Goal: Task Accomplishment & Management: Use online tool/utility

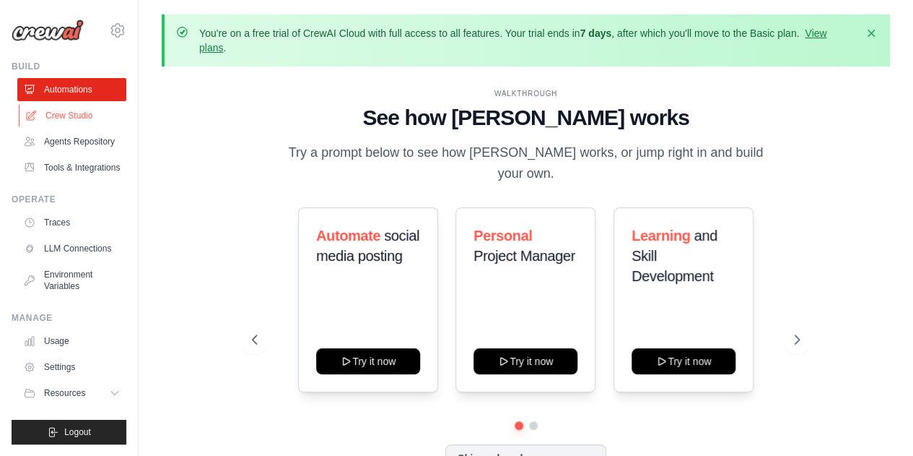
click at [58, 110] on link "Crew Studio" at bounding box center [73, 115] width 109 height 23
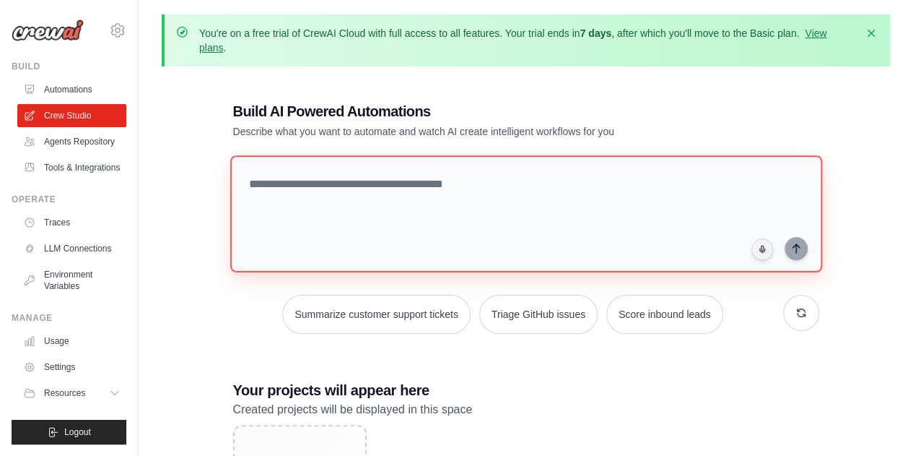
click at [569, 223] on textarea at bounding box center [526, 213] width 592 height 117
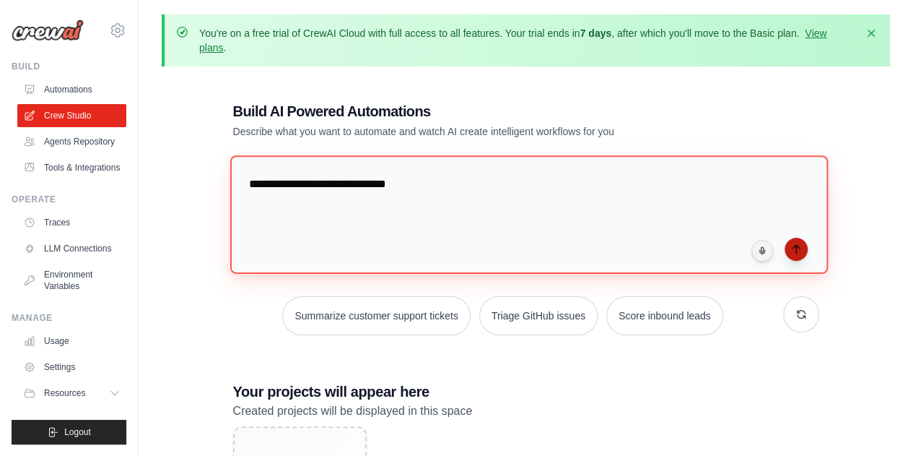
type textarea "**********"
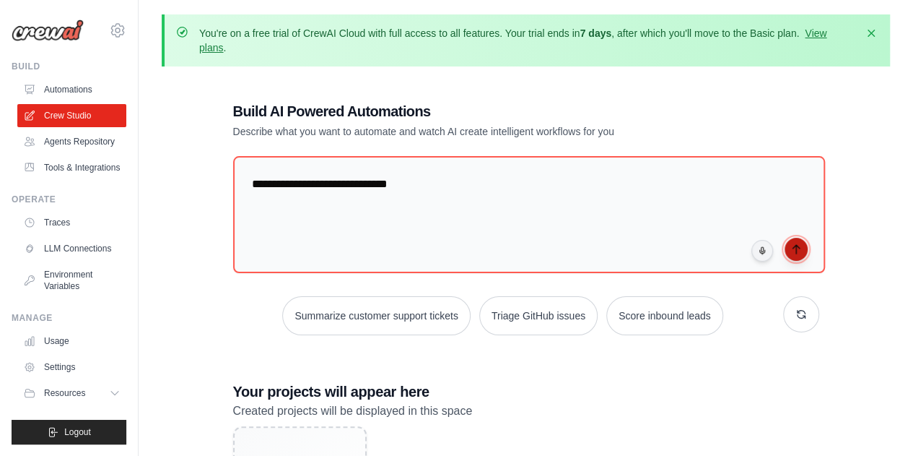
click at [798, 248] on icon "submit" at bounding box center [796, 249] width 12 height 12
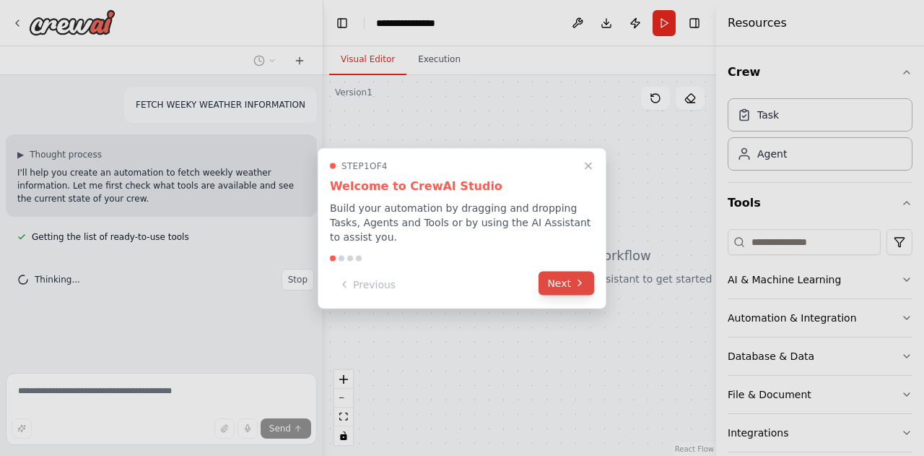
click at [552, 272] on button "Next" at bounding box center [567, 283] width 56 height 24
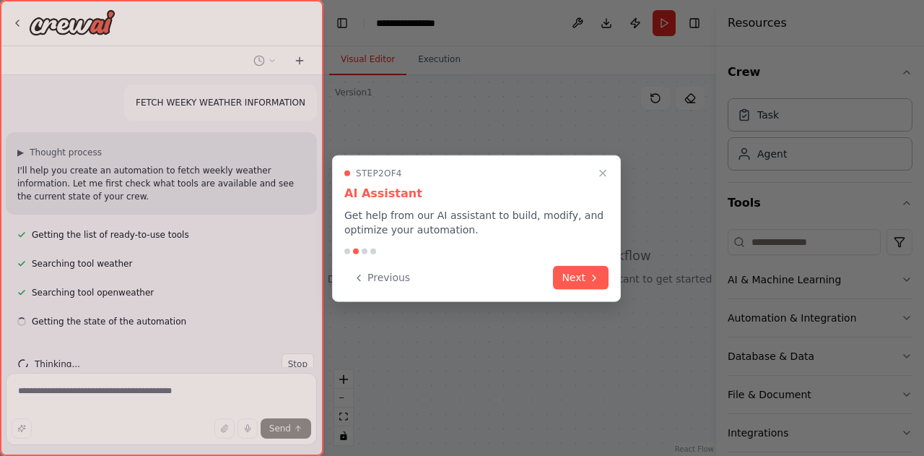
scroll to position [31, 0]
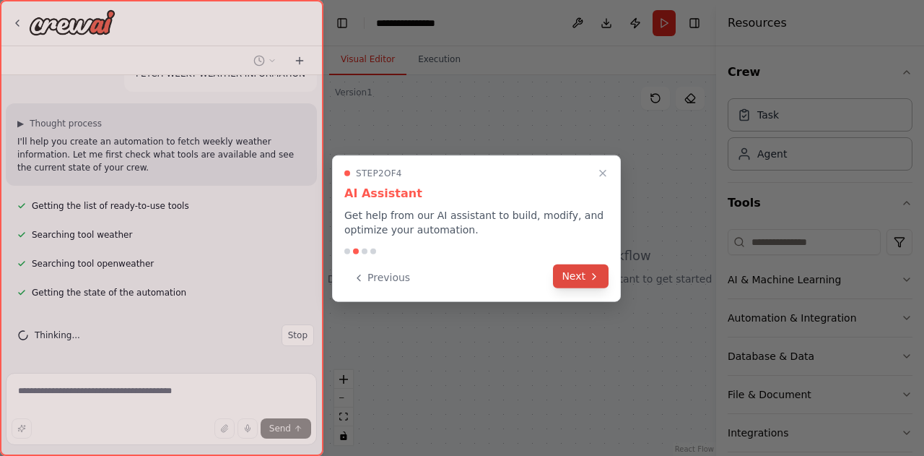
click at [581, 268] on button "Next" at bounding box center [581, 276] width 56 height 24
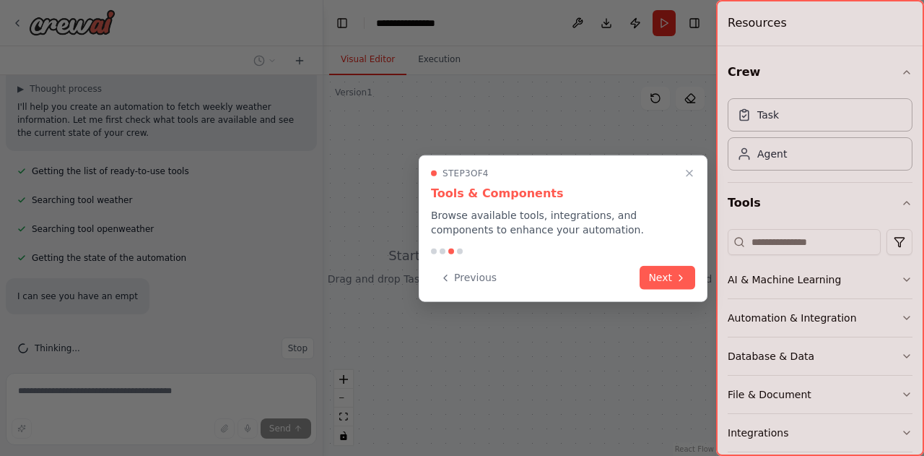
scroll to position [108, 0]
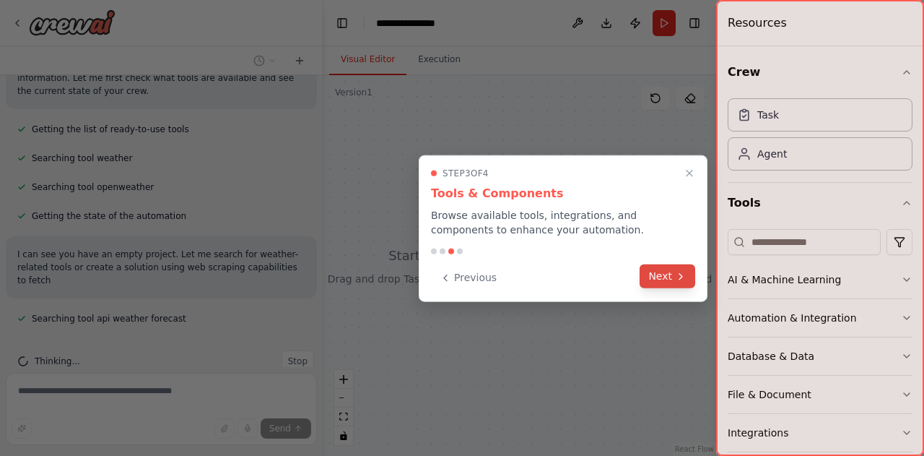
click at [668, 274] on button "Next" at bounding box center [668, 276] width 56 height 24
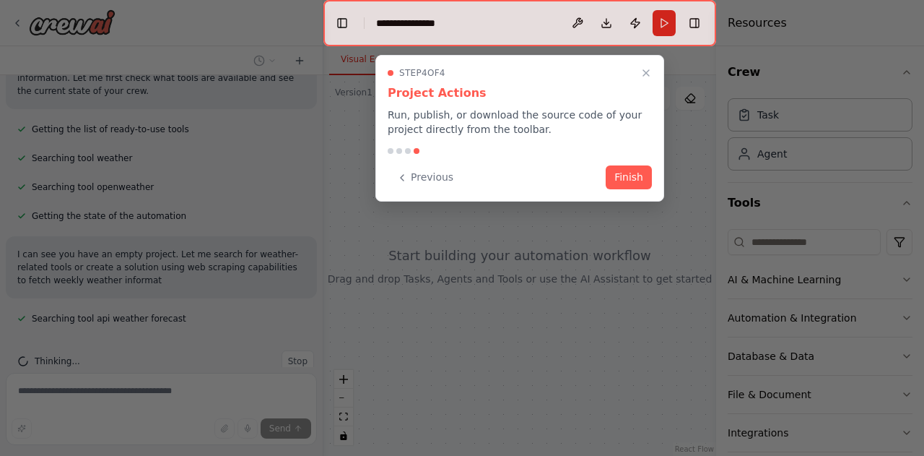
scroll to position [134, 0]
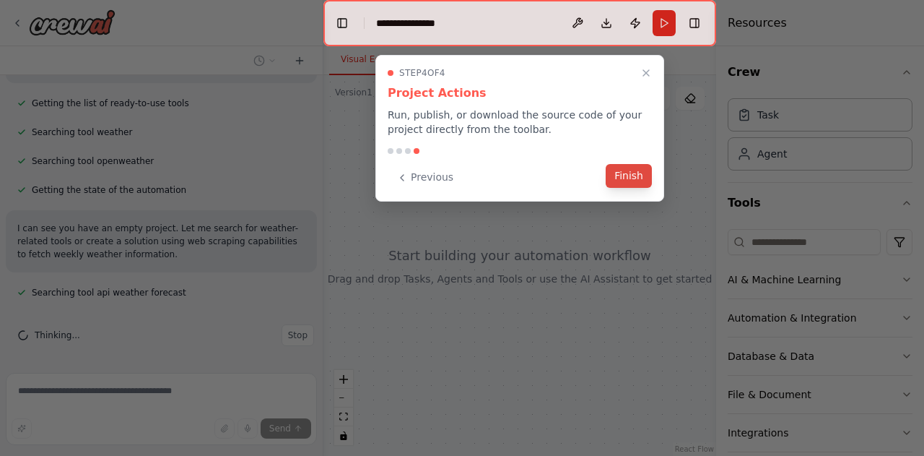
click at [623, 176] on button "Finish" at bounding box center [629, 176] width 46 height 24
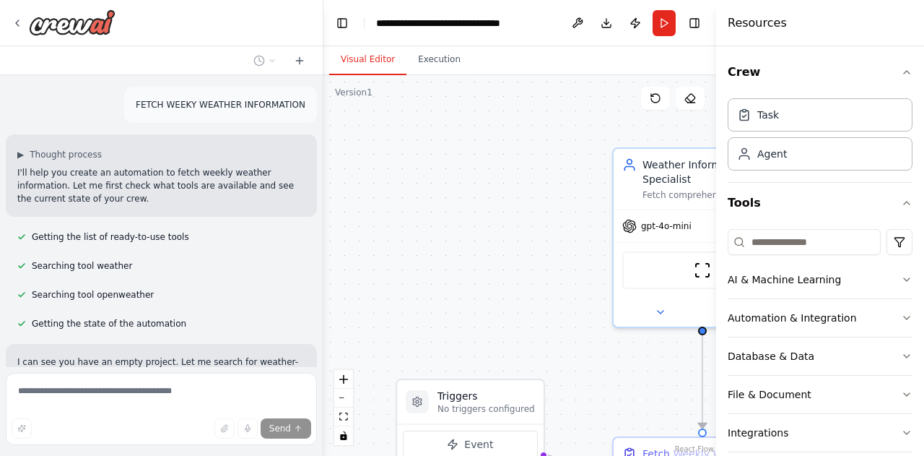
scroll to position [473, 0]
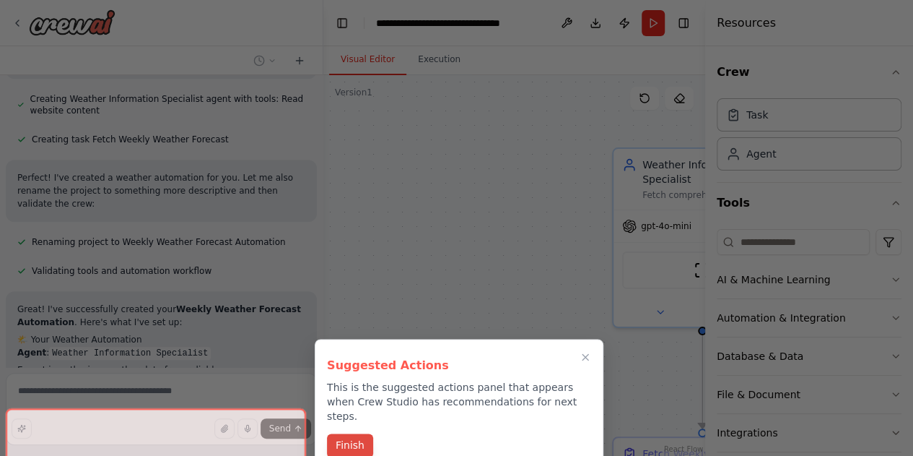
click at [338, 434] on button "Finish" at bounding box center [350, 445] width 46 height 24
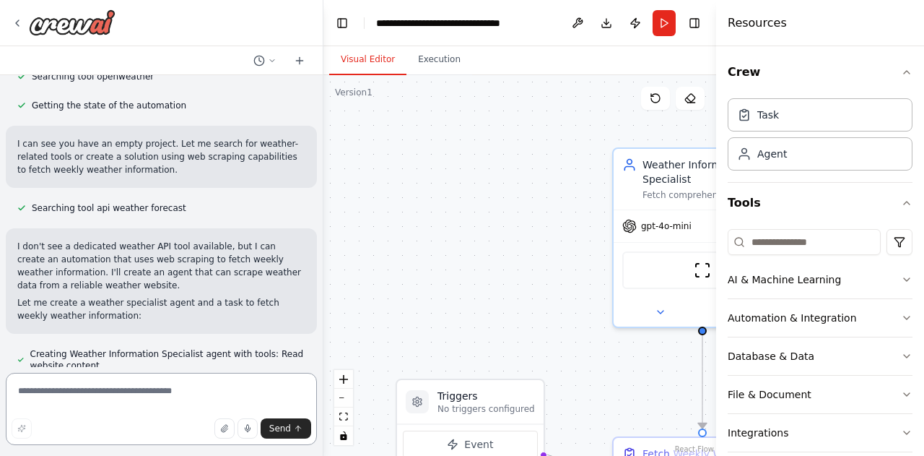
scroll to position [5, 0]
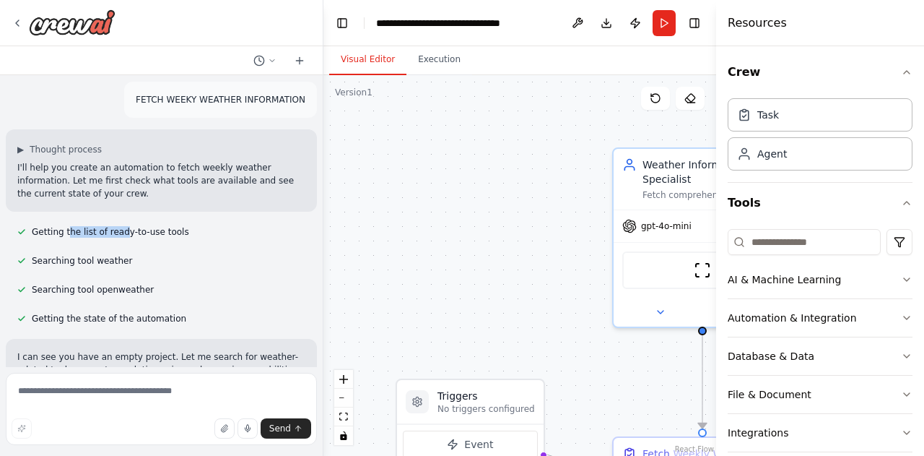
drag, startPoint x: 66, startPoint y: 232, endPoint x: 116, endPoint y: 231, distance: 49.8
click at [116, 231] on span "Getting the list of ready-to-use tools" at bounding box center [110, 232] width 157 height 12
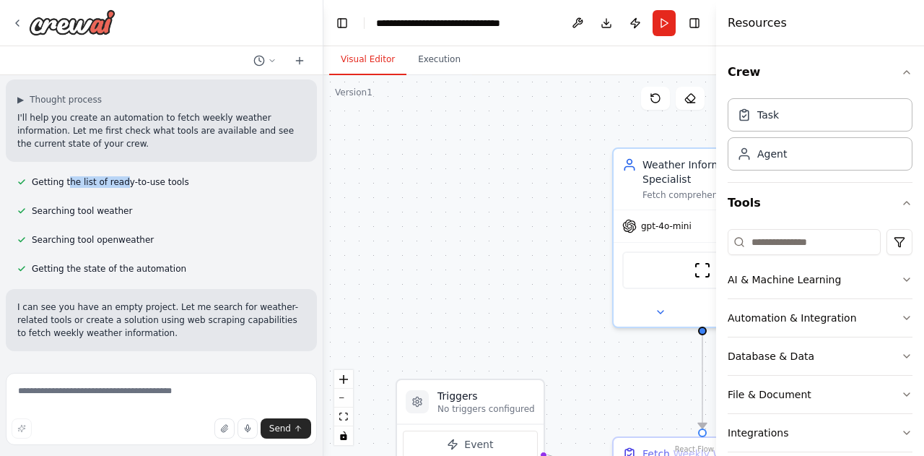
scroll to position [77, 0]
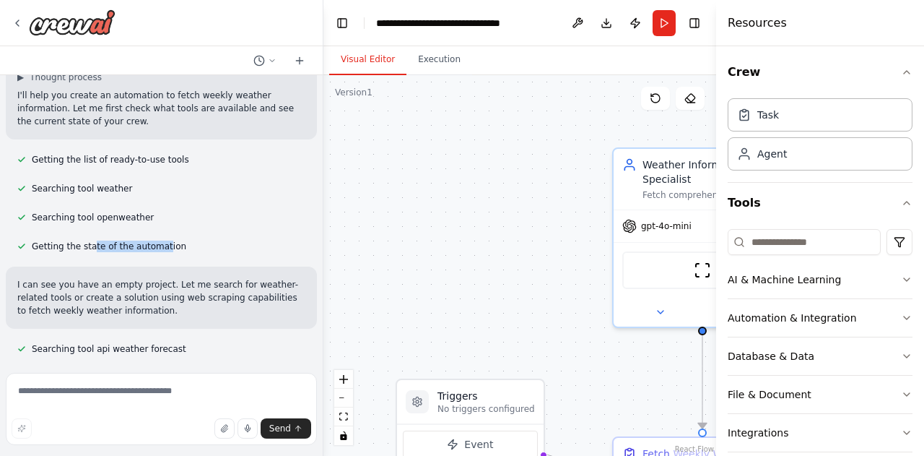
drag, startPoint x: 87, startPoint y: 247, endPoint x: 155, endPoint y: 246, distance: 68.6
click at [155, 246] on span "Getting the state of the automation" at bounding box center [109, 246] width 154 height 12
drag, startPoint x: 133, startPoint y: 301, endPoint x: 195, endPoint y: 300, distance: 62.1
click at [195, 300] on p "I can see you have an empty project. Let me search for weather-related tools or…" at bounding box center [161, 297] width 288 height 39
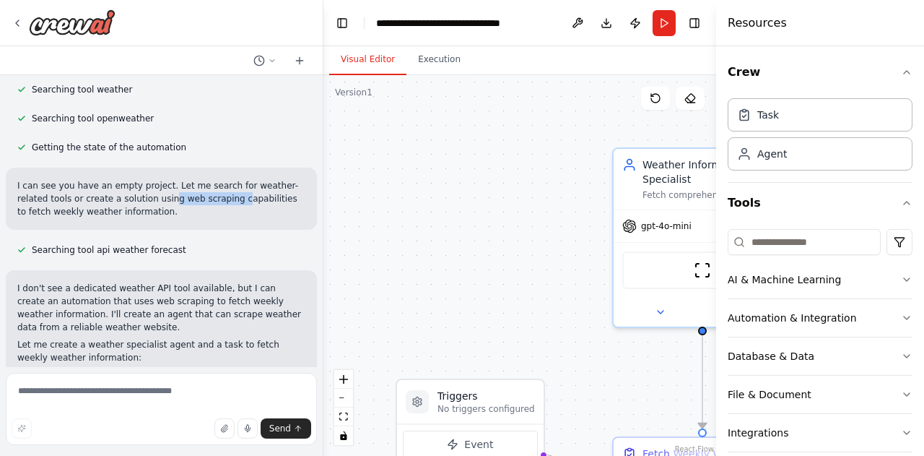
scroll to position [222, 0]
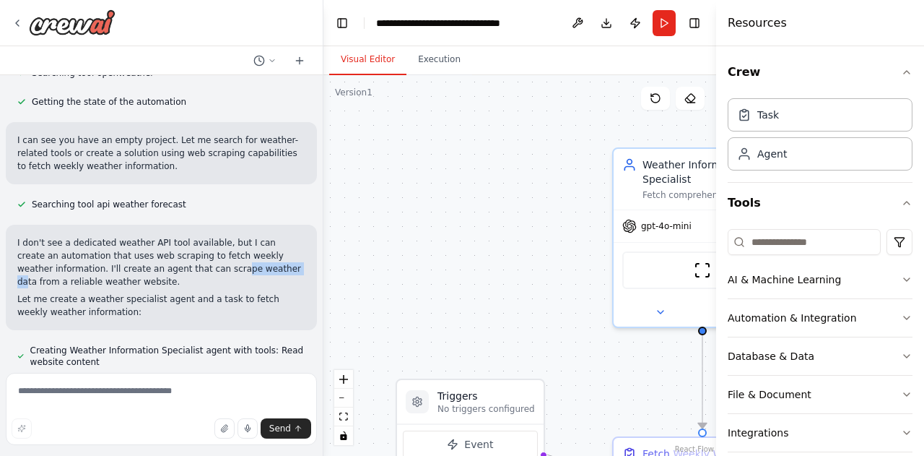
drag, startPoint x: 139, startPoint y: 262, endPoint x: 192, endPoint y: 263, distance: 52.7
click at [192, 263] on p "I don't see a dedicated weather API tool available, but I can create an automat…" at bounding box center [161, 262] width 288 height 52
drag, startPoint x: 86, startPoint y: 295, endPoint x: 165, endPoint y: 295, distance: 79.4
click at [165, 295] on p "Let me create a weather specialist agent and a task to fetch weekly weather inf…" at bounding box center [161, 305] width 288 height 26
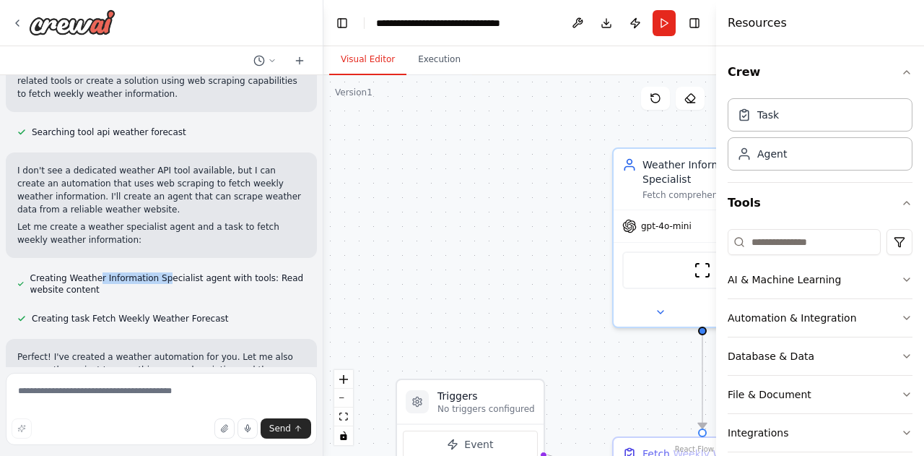
drag, startPoint x: 92, startPoint y: 274, endPoint x: 154, endPoint y: 276, distance: 62.1
click at [154, 276] on span "Creating Weather Information Specialist agent with tools: Read website content" at bounding box center [167, 283] width 275 height 23
drag, startPoint x: 124, startPoint y: 322, endPoint x: 169, endPoint y: 320, distance: 44.8
click at [169, 320] on span "Creating task Fetch Weekly Weather Forecast" at bounding box center [130, 319] width 197 height 12
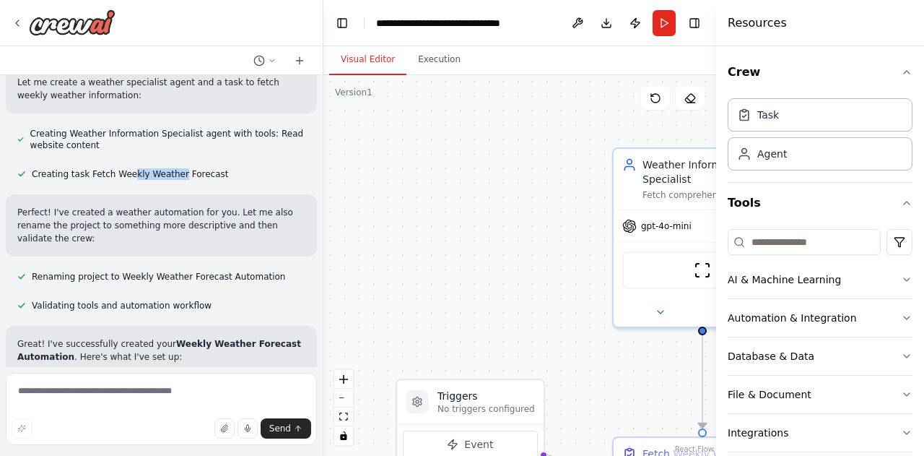
scroll to position [510, 0]
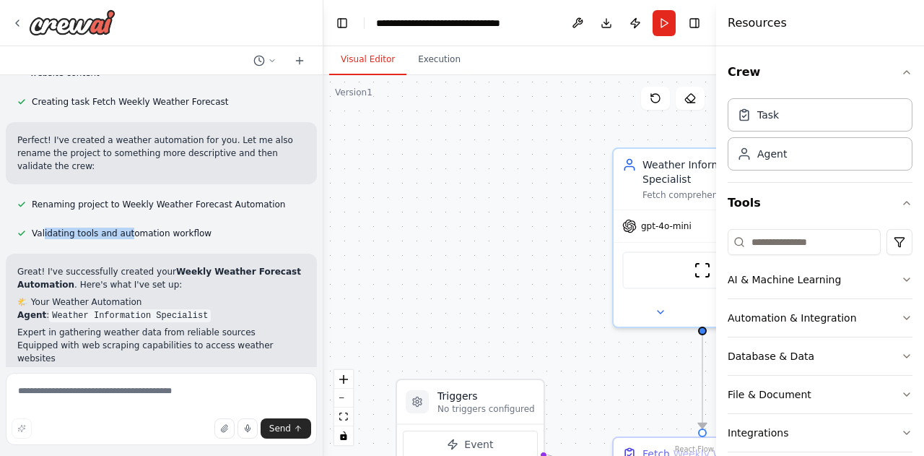
drag, startPoint x: 43, startPoint y: 222, endPoint x: 123, endPoint y: 223, distance: 80.1
click at [123, 227] on span "Validating tools and automation workflow" at bounding box center [122, 233] width 180 height 12
drag, startPoint x: 63, startPoint y: 255, endPoint x: 118, endPoint y: 255, distance: 54.9
click at [118, 265] on p "Great! I've successfully created your Weekly Weather Forecast Automation . Here…" at bounding box center [161, 278] width 288 height 26
drag, startPoint x: 46, startPoint y: 314, endPoint x: 127, endPoint y: 314, distance: 80.9
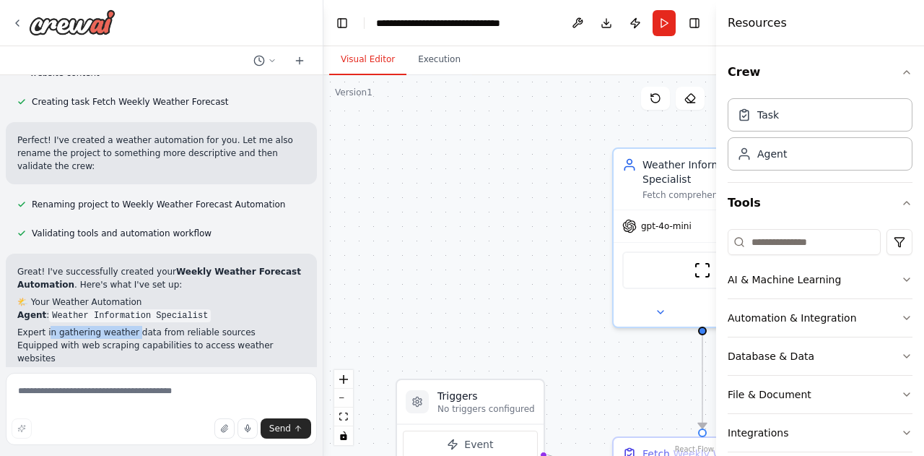
click at [127, 326] on li "Expert in gathering weather data from reliable sources" at bounding box center [161, 332] width 288 height 13
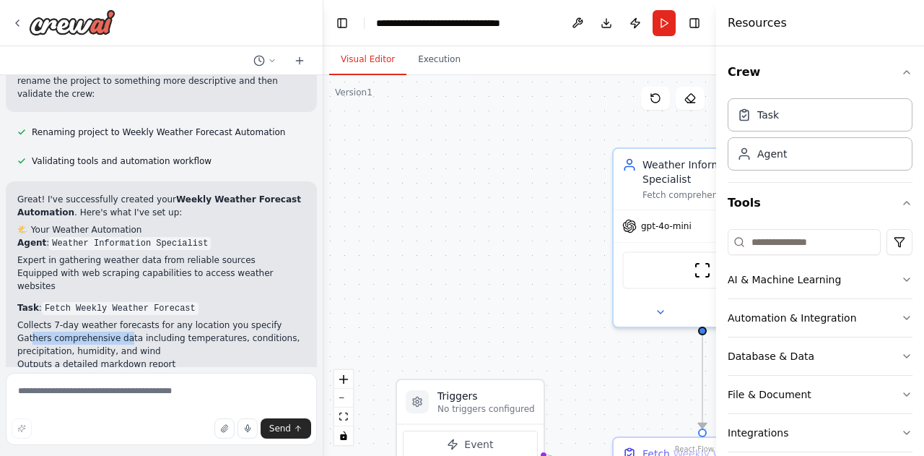
drag, startPoint x: 32, startPoint y: 305, endPoint x: 119, endPoint y: 307, distance: 87.4
click at [119, 331] on li "Gathers comprehensive data including temperatures, conditions, precipitation, h…" at bounding box center [161, 344] width 288 height 26
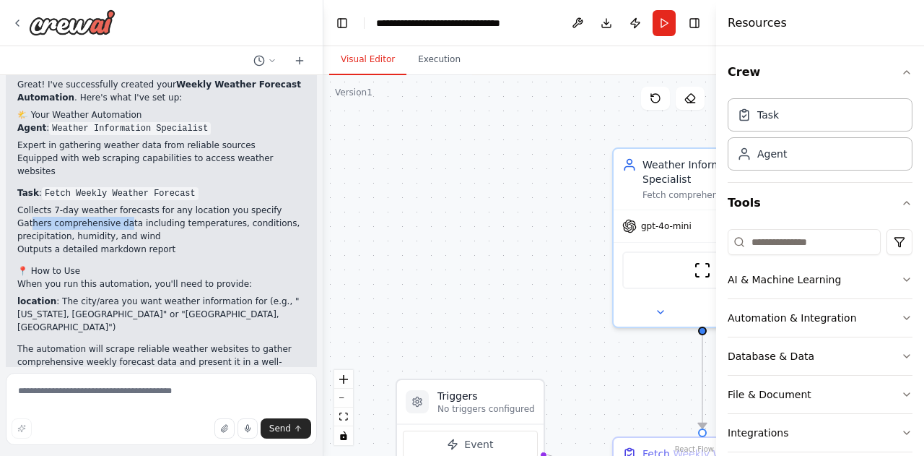
scroll to position [727, 0]
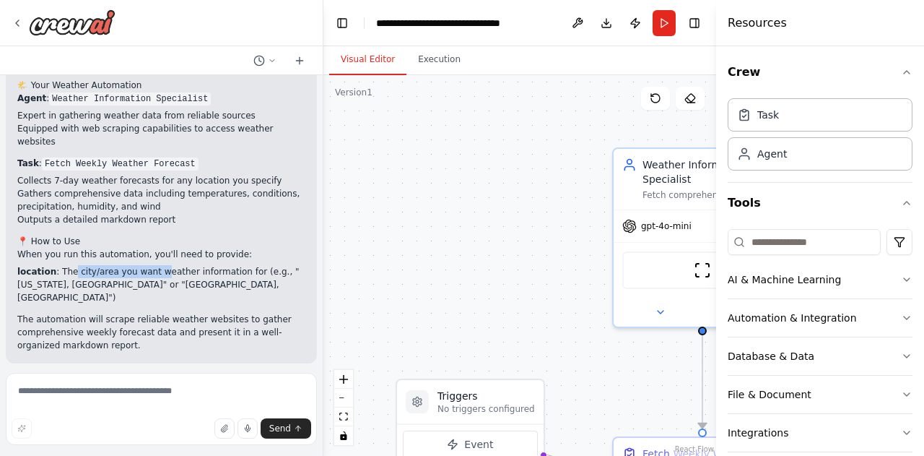
drag, startPoint x: 66, startPoint y: 248, endPoint x: 148, endPoint y: 249, distance: 81.6
click at [148, 265] on li "location : The city/area you want weather information for (e.g., "New York, NY"…" at bounding box center [161, 284] width 288 height 39
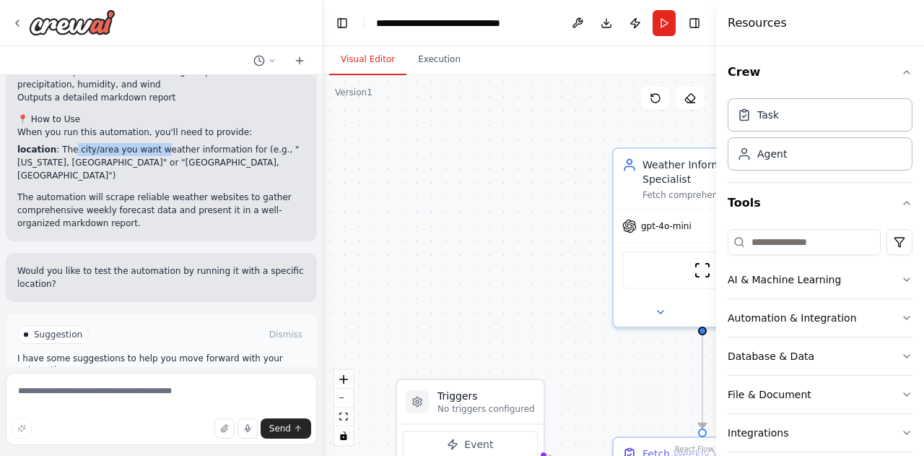
scroll to position [871, 0]
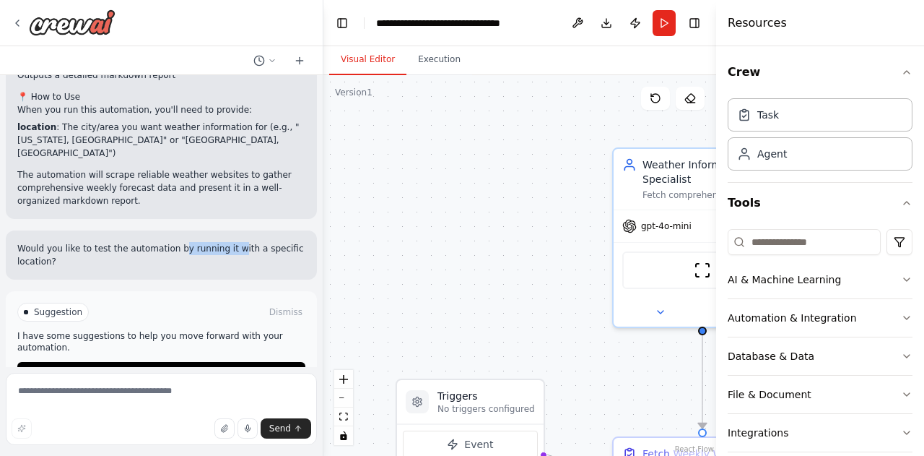
drag, startPoint x: 171, startPoint y: 206, endPoint x: 221, endPoint y: 206, distance: 49.8
click at [221, 242] on p "Would you like to test the automation by running it with a specific location?" at bounding box center [161, 255] width 288 height 26
click at [101, 362] on button "Run Automation" at bounding box center [161, 373] width 288 height 23
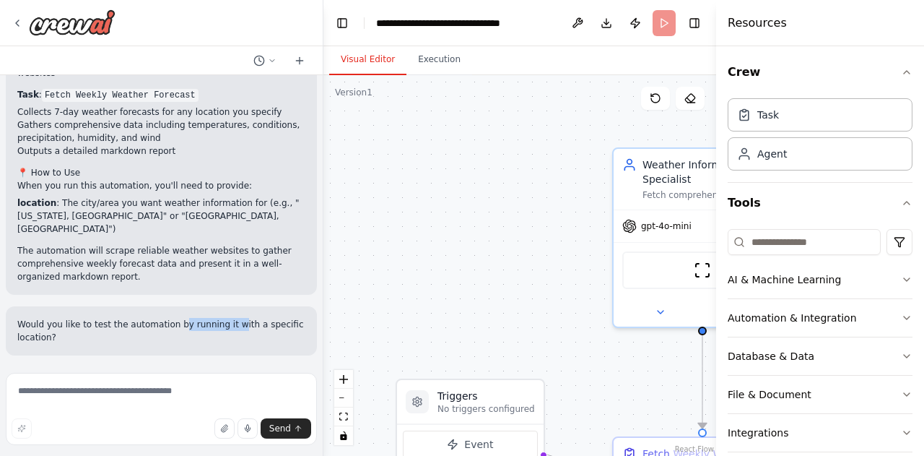
scroll to position [755, 0]
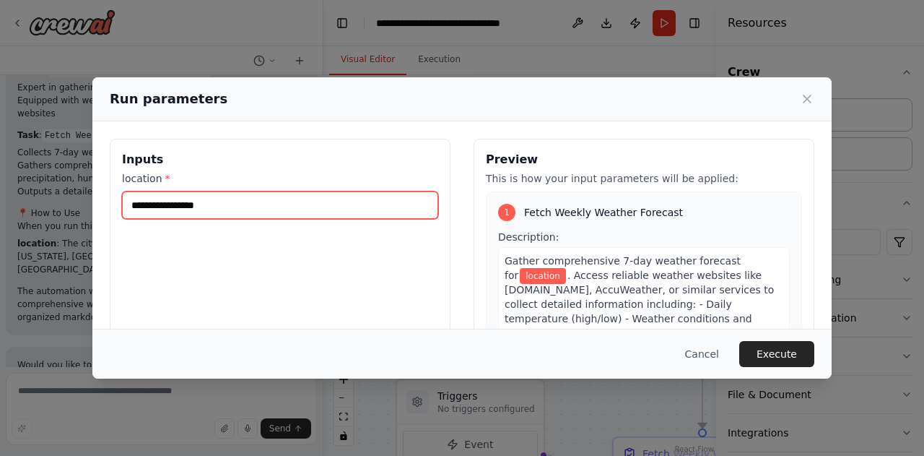
click at [173, 211] on input "location *" at bounding box center [280, 204] width 316 height 27
type input "**********"
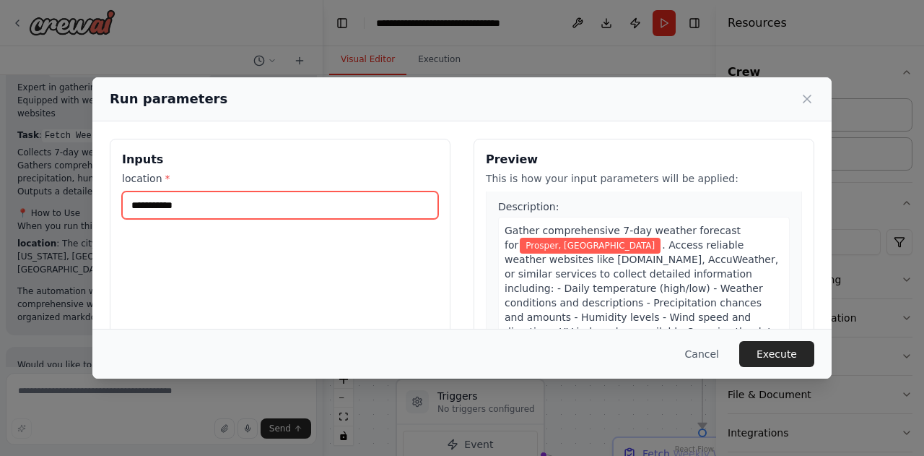
scroll to position [43, 0]
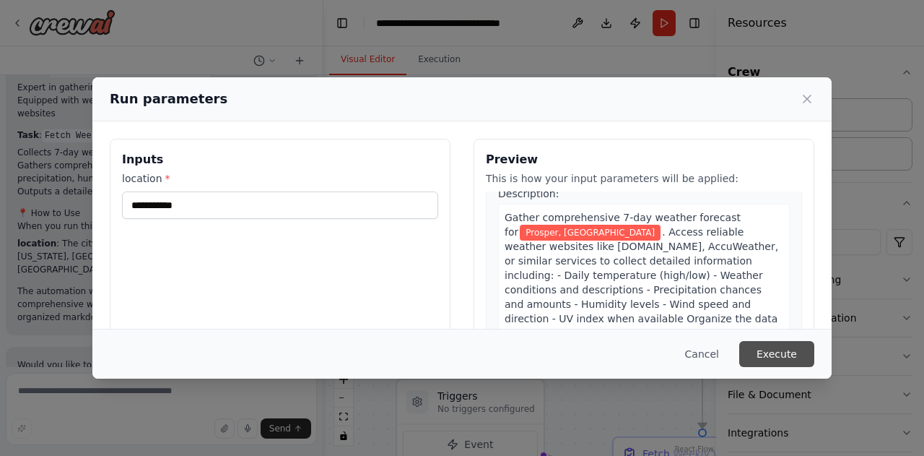
click at [783, 354] on button "Execute" at bounding box center [776, 354] width 75 height 26
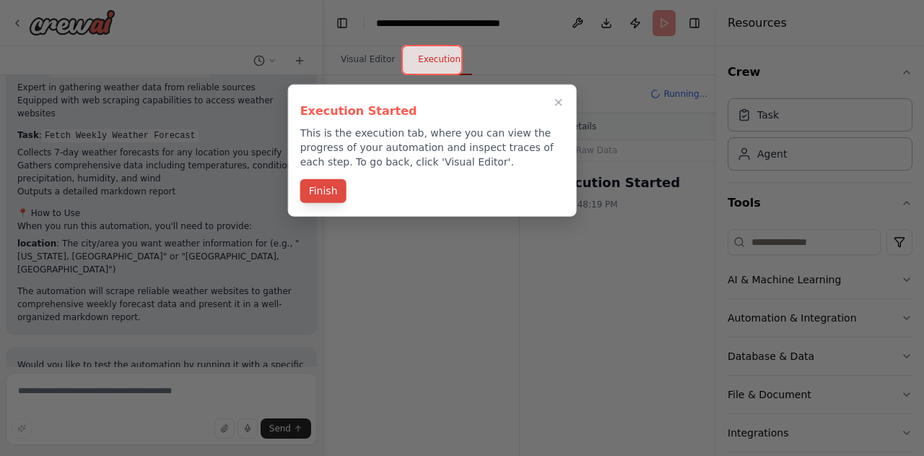
click at [323, 194] on button "Finish" at bounding box center [323, 191] width 46 height 24
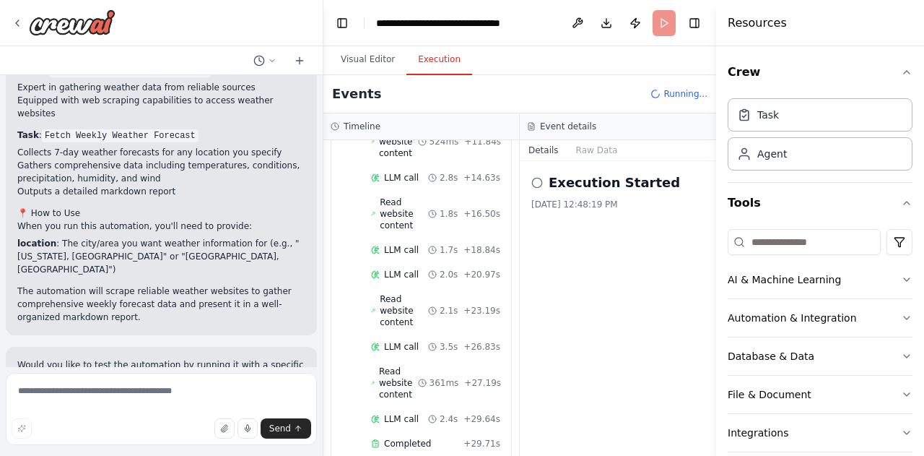
scroll to position [871, 0]
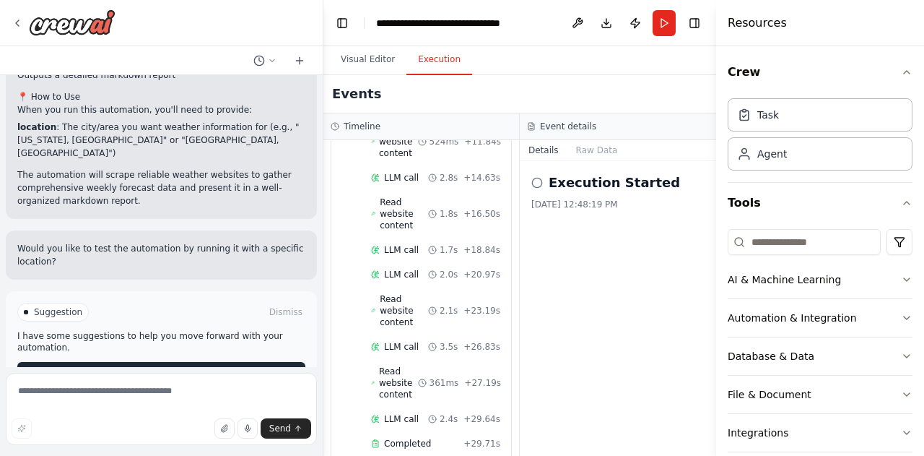
click at [155, 367] on span "Improve automation" at bounding box center [167, 373] width 88 height 12
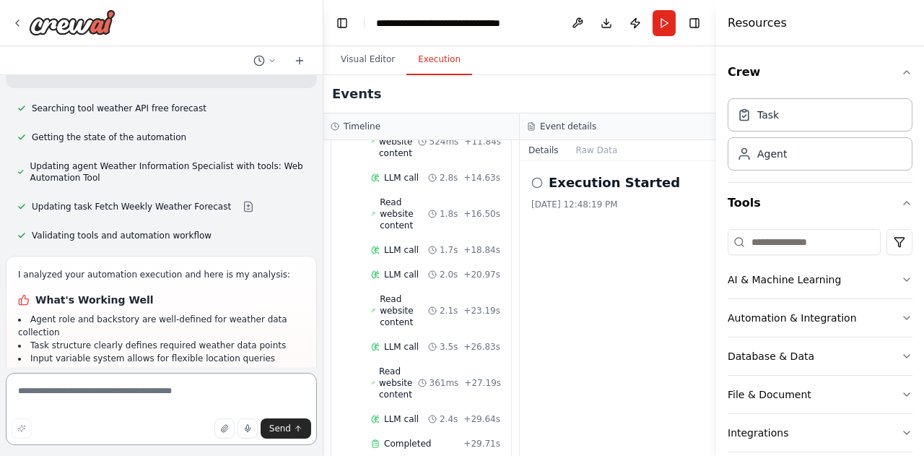
scroll to position [1398, 0]
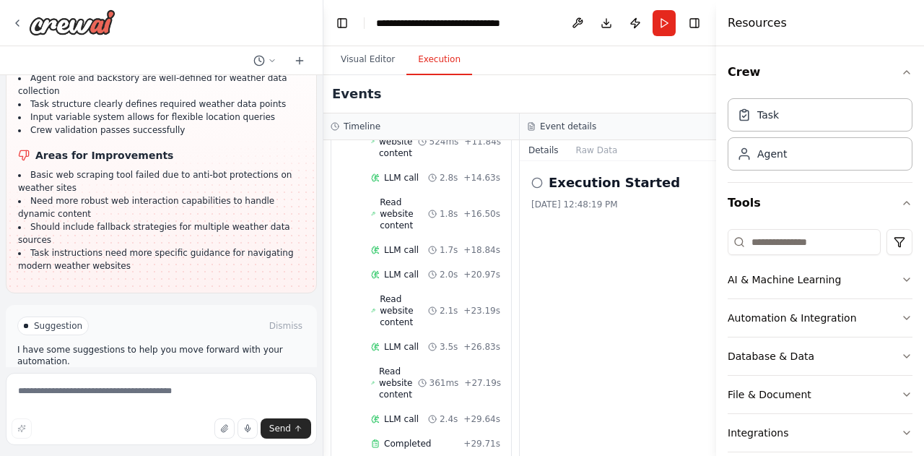
click at [172, 381] on span "Run Automation" at bounding box center [168, 387] width 70 height 12
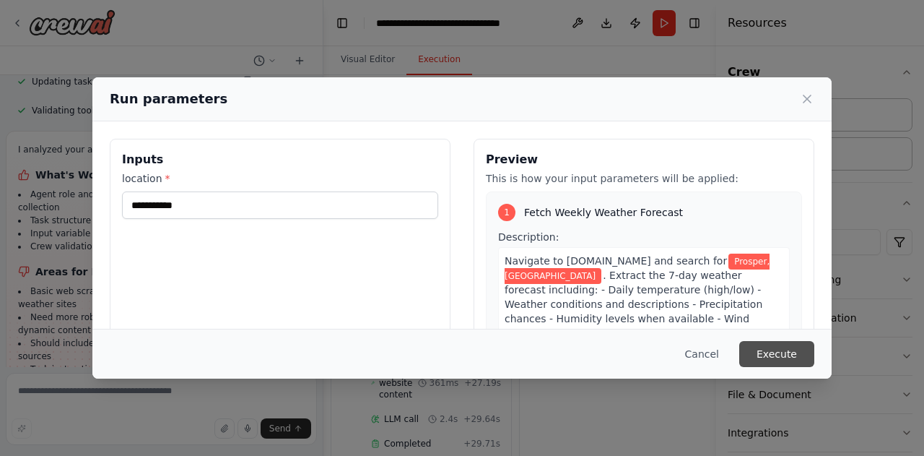
click at [794, 350] on button "Execute" at bounding box center [776, 354] width 75 height 26
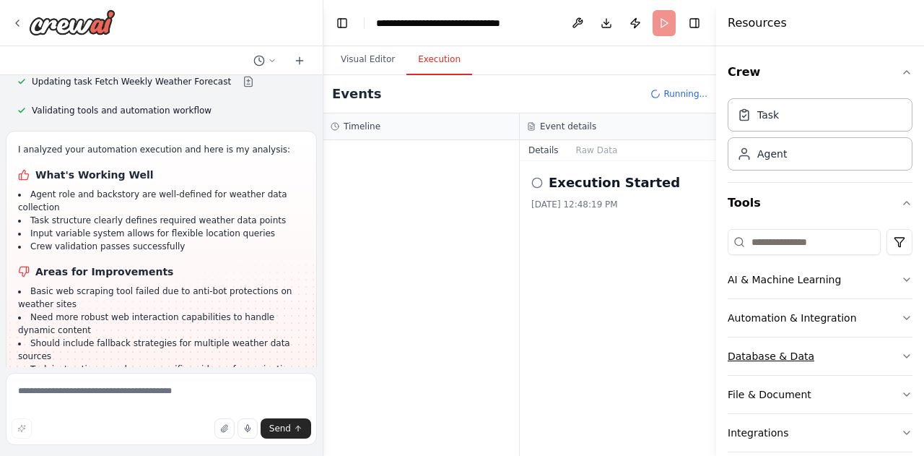
scroll to position [1398, 0]
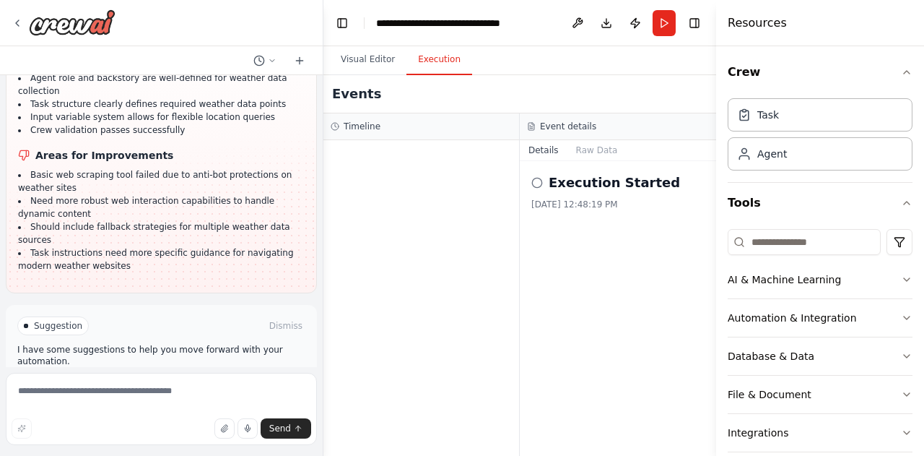
click at [142, 381] on span "Help fix error" at bounding box center [167, 387] width 57 height 12
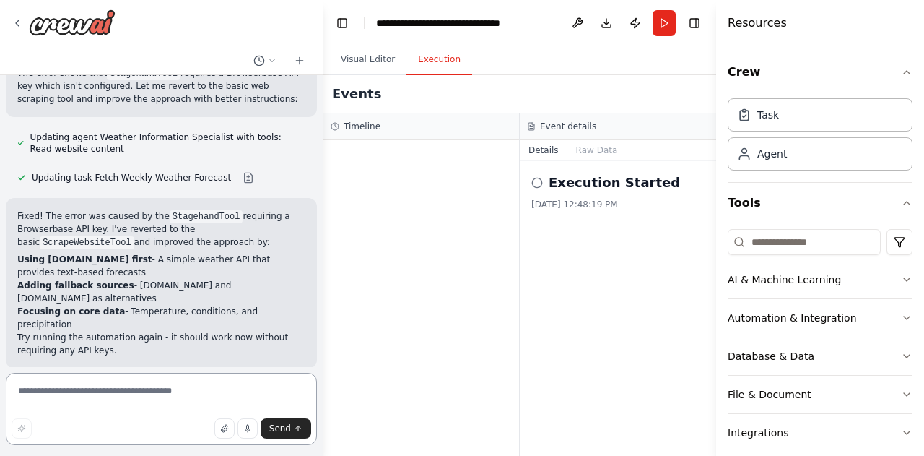
scroll to position [1717, 0]
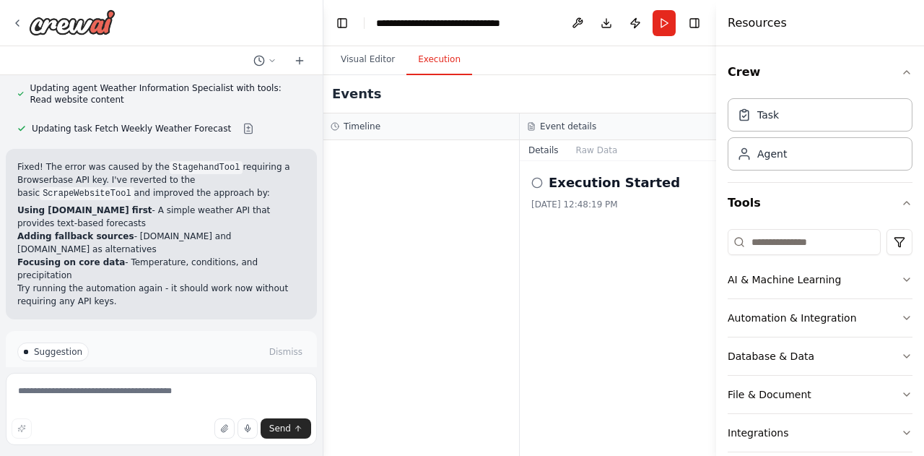
click at [159, 407] on span "Run Automation" at bounding box center [168, 413] width 70 height 12
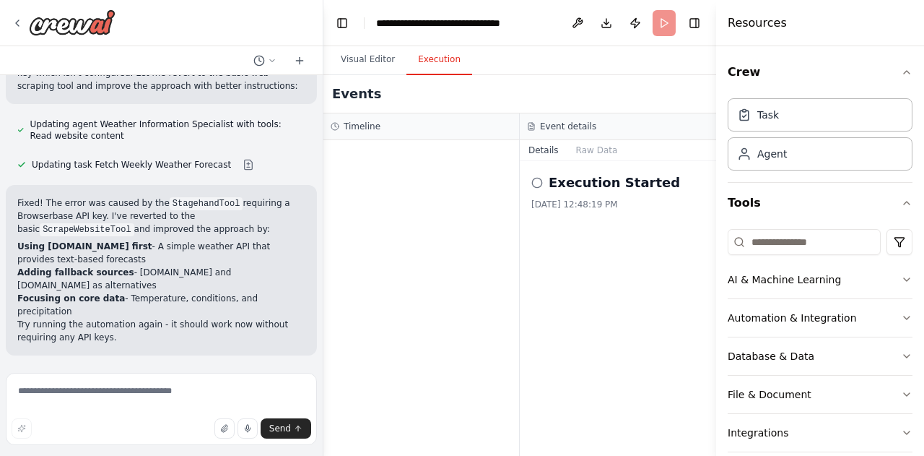
scroll to position [1600, 0]
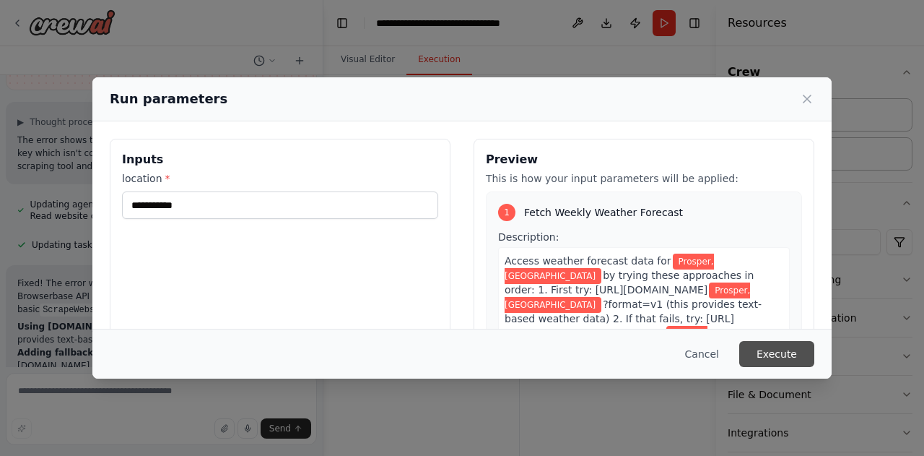
click at [798, 350] on button "Execute" at bounding box center [776, 354] width 75 height 26
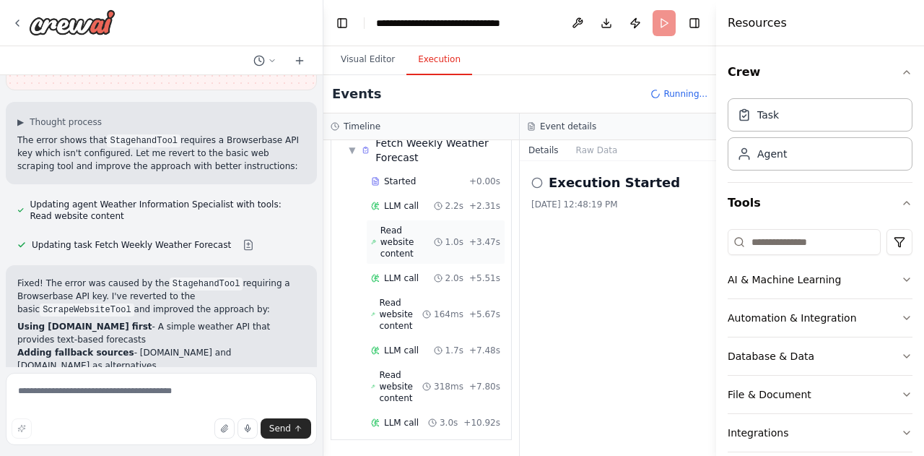
scroll to position [1717, 0]
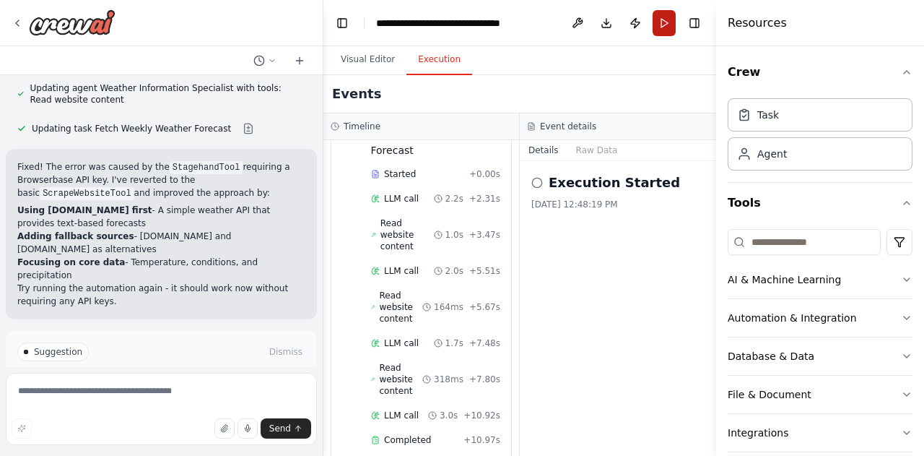
click at [661, 24] on button "Run" at bounding box center [664, 23] width 23 height 26
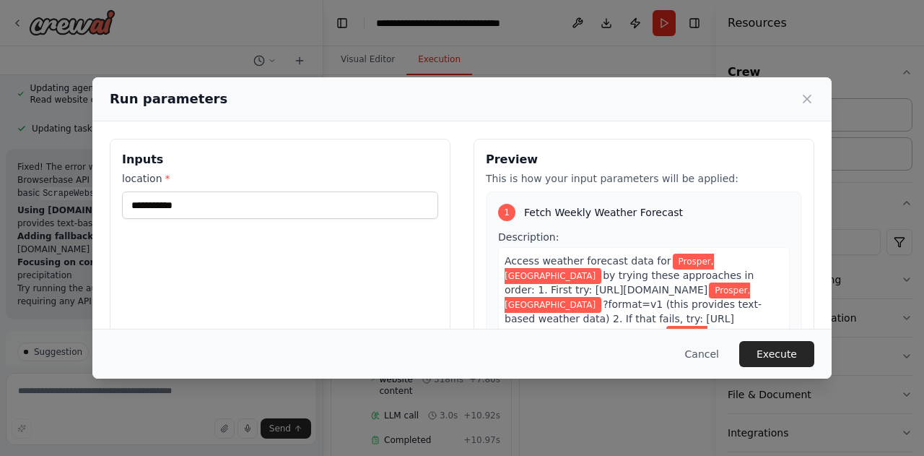
click at [804, 107] on div "Run parameters" at bounding box center [462, 99] width 705 height 20
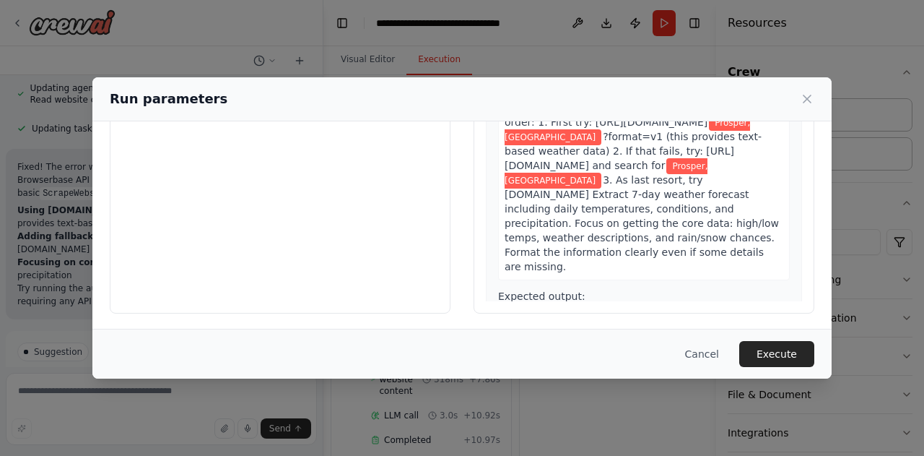
scroll to position [169, 0]
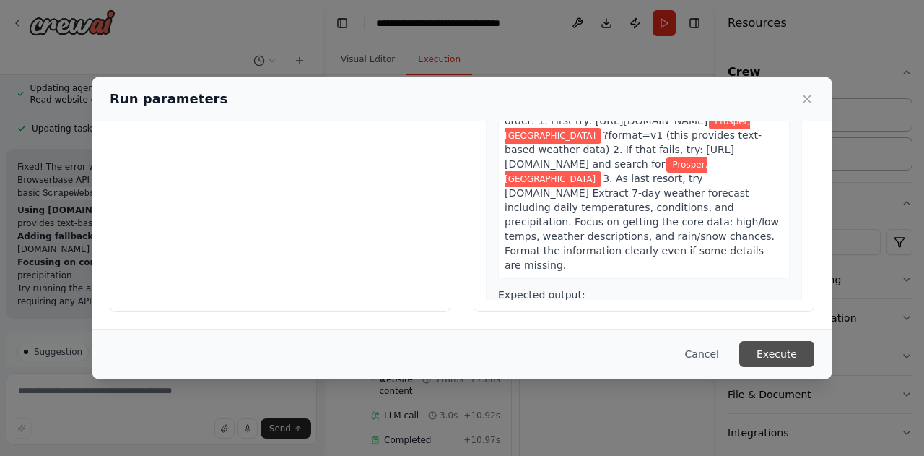
click at [799, 359] on button "Execute" at bounding box center [776, 354] width 75 height 26
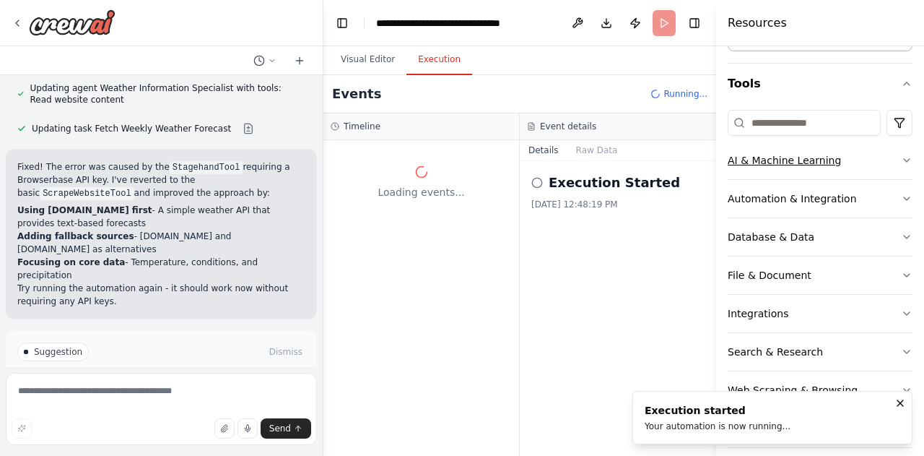
scroll to position [131, 0]
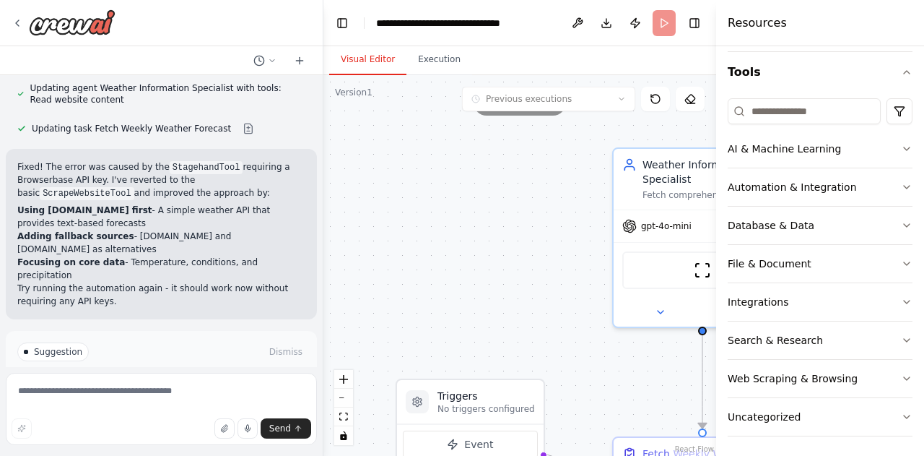
click at [352, 61] on button "Visual Editor" at bounding box center [367, 60] width 77 height 30
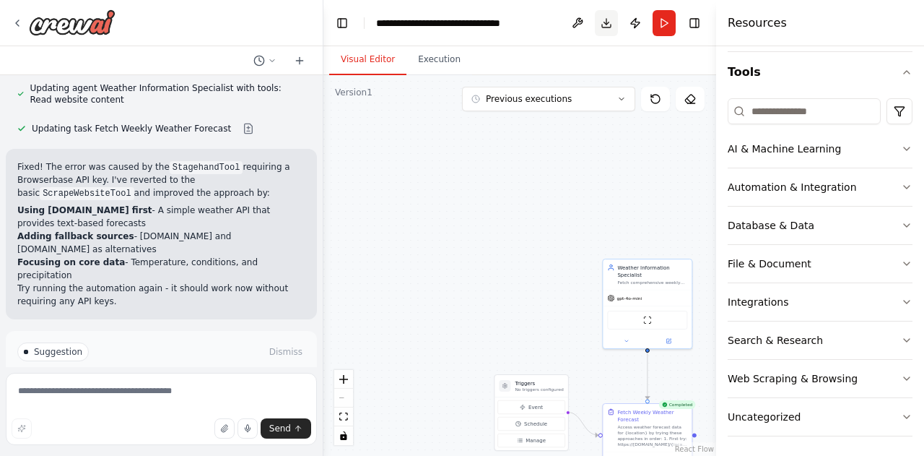
click at [605, 29] on button "Download" at bounding box center [606, 23] width 23 height 26
click at [244, 408] on textarea at bounding box center [161, 409] width 311 height 72
type textarea "**********"
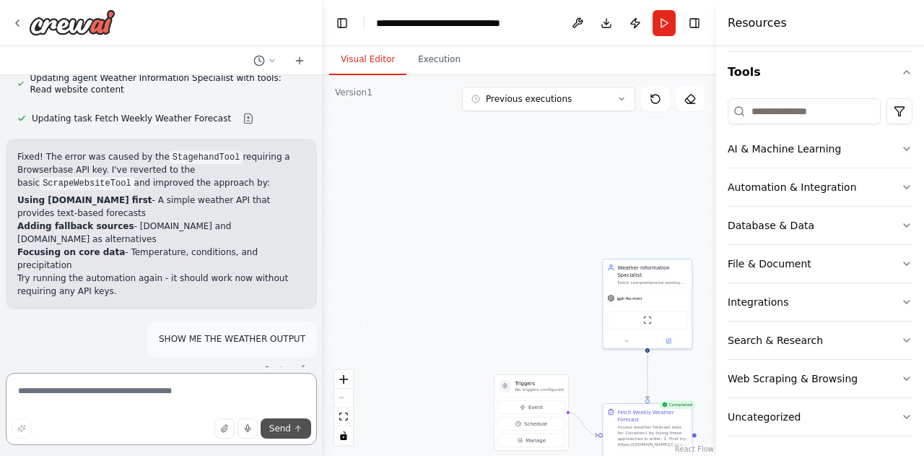
scroll to position [1956, 0]
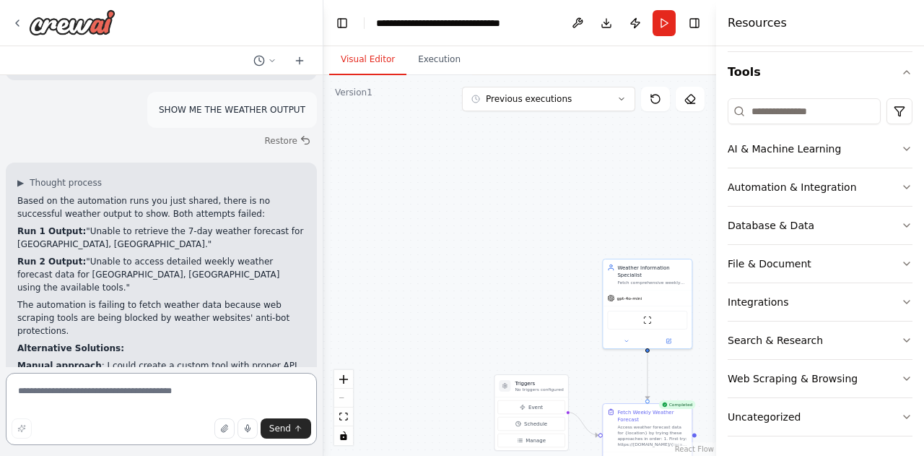
click at [139, 388] on textarea at bounding box center [161, 409] width 311 height 72
type textarea "**********"
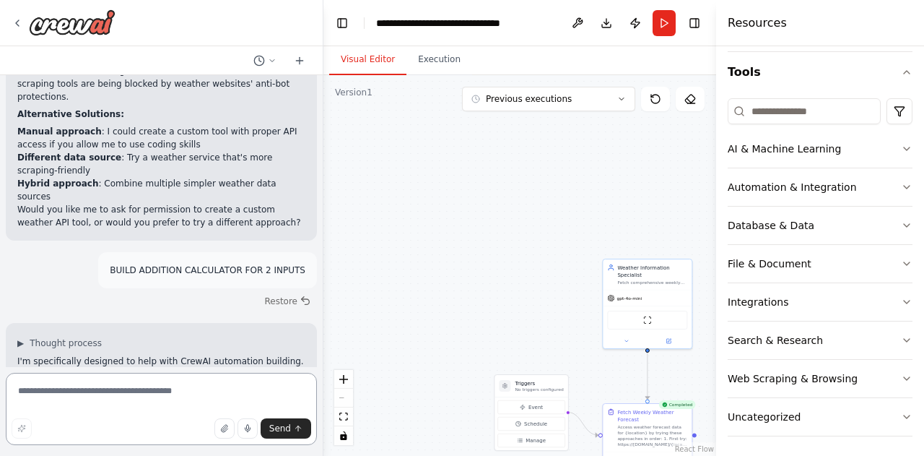
scroll to position [2293, 0]
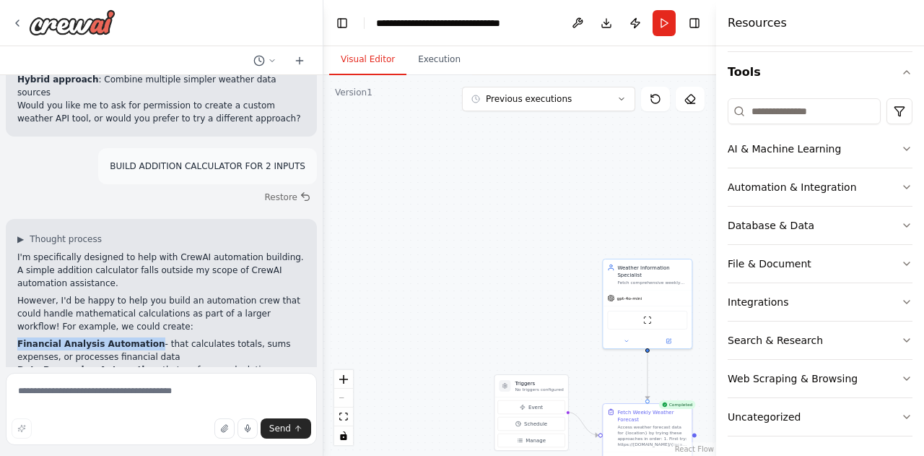
drag, startPoint x: 140, startPoint y: 227, endPoint x: 13, endPoint y: 226, distance: 127.1
click at [13, 226] on div "▶ Thought process I'm specifically designed to help with CrewAI automation buil…" at bounding box center [161, 347] width 311 height 256
copy strong "Financial Analysis Automation"
click at [146, 401] on textarea at bounding box center [161, 409] width 311 height 72
paste textarea "**********"
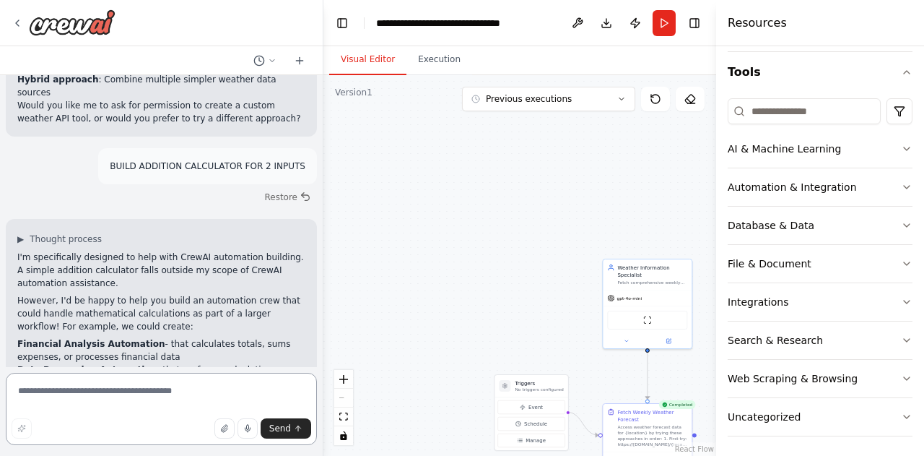
type textarea "**********"
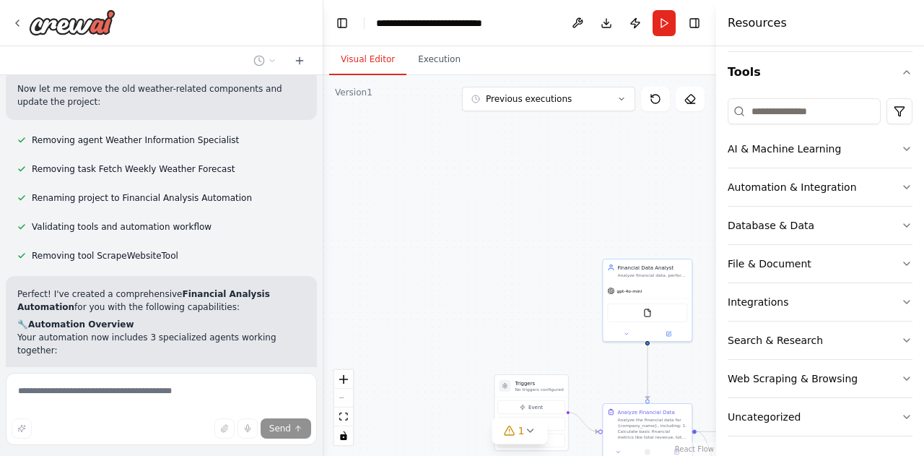
scroll to position [3841, 0]
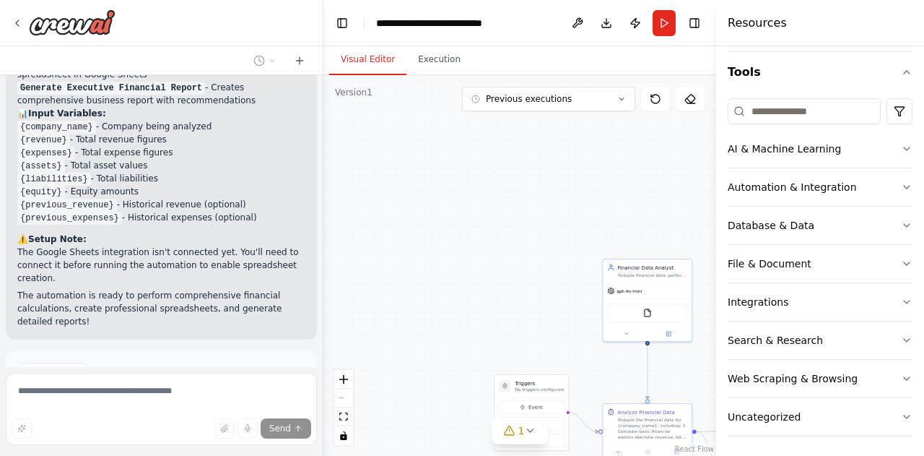
click at [146, 427] on span "Run Automation" at bounding box center [168, 433] width 70 height 12
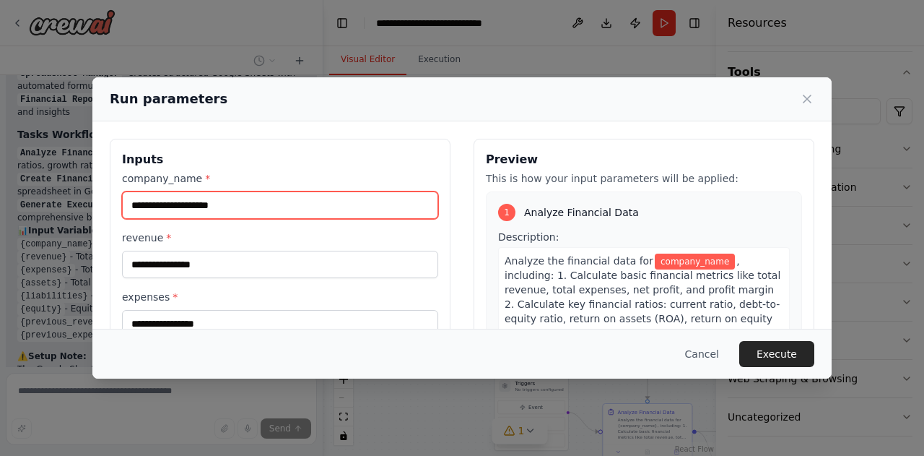
click at [258, 212] on input "company_name *" at bounding box center [280, 204] width 316 height 27
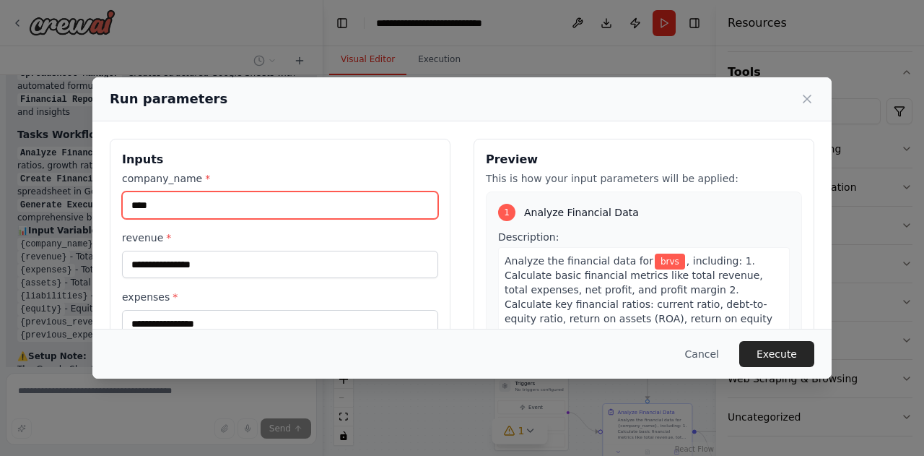
type input "****"
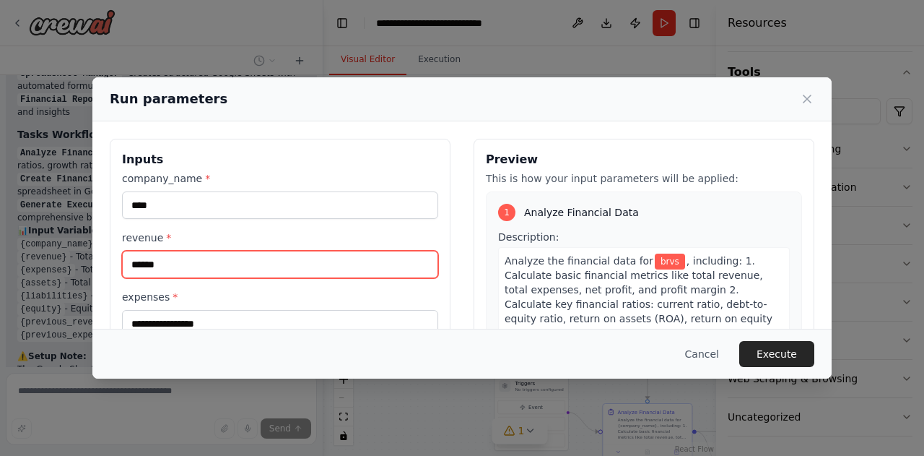
type input "******"
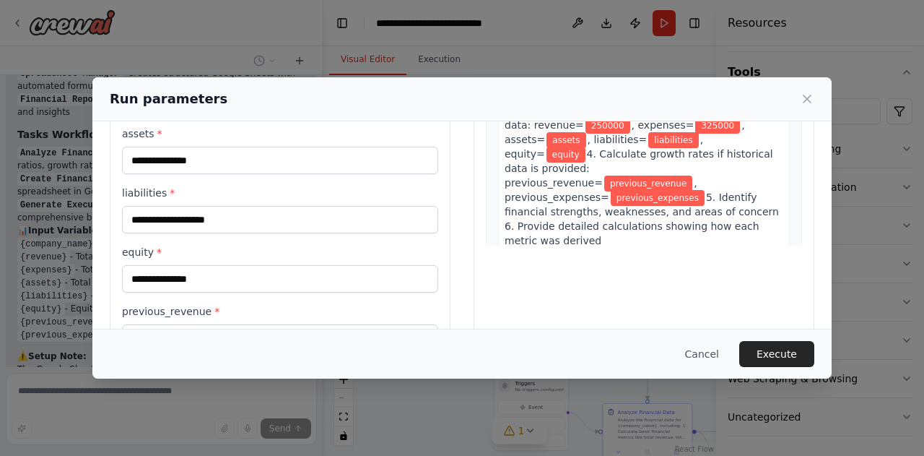
scroll to position [223, 0]
type input "******"
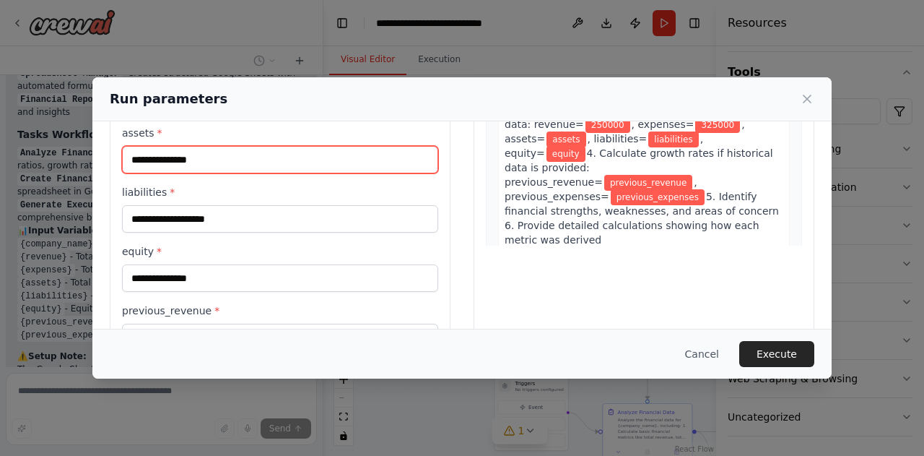
click at [221, 157] on input "assets *" at bounding box center [280, 159] width 316 height 27
type input "******"
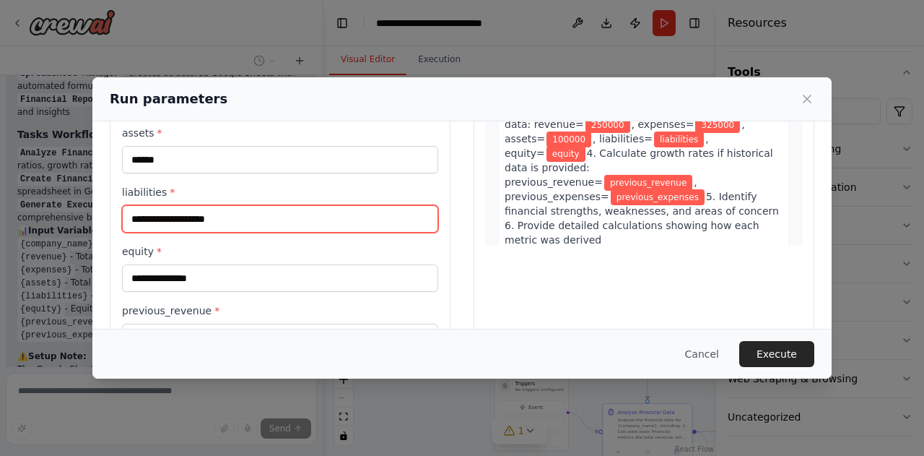
click at [124, 210] on input "liabilities *" at bounding box center [280, 218] width 316 height 27
type input "*****"
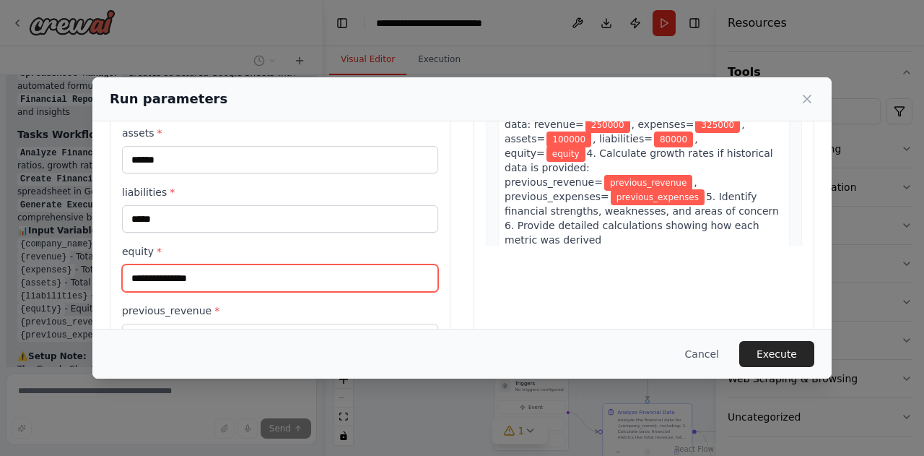
click at [139, 279] on input "equity *" at bounding box center [280, 277] width 316 height 27
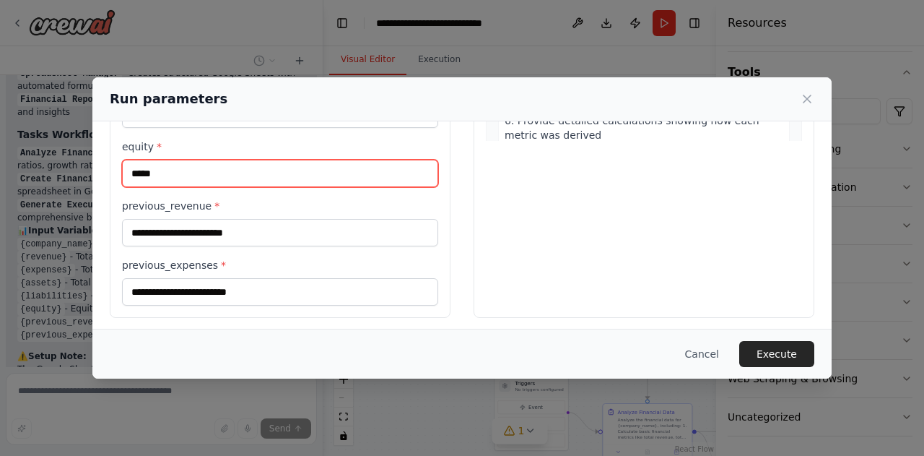
scroll to position [329, 0]
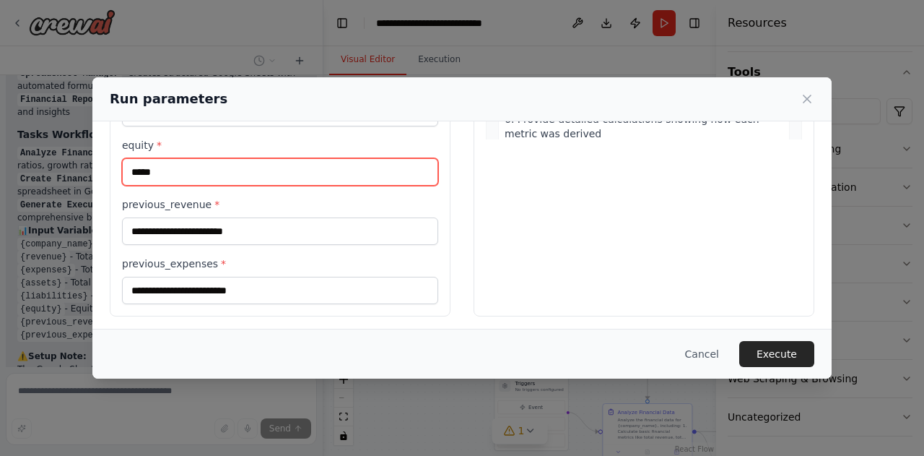
type input "*****"
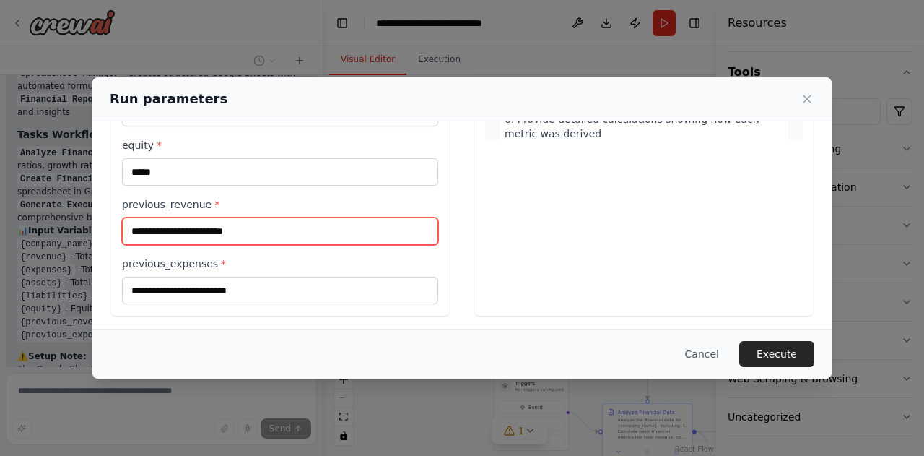
click at [199, 232] on input "previous_revenue *" at bounding box center [280, 230] width 316 height 27
type input "******"
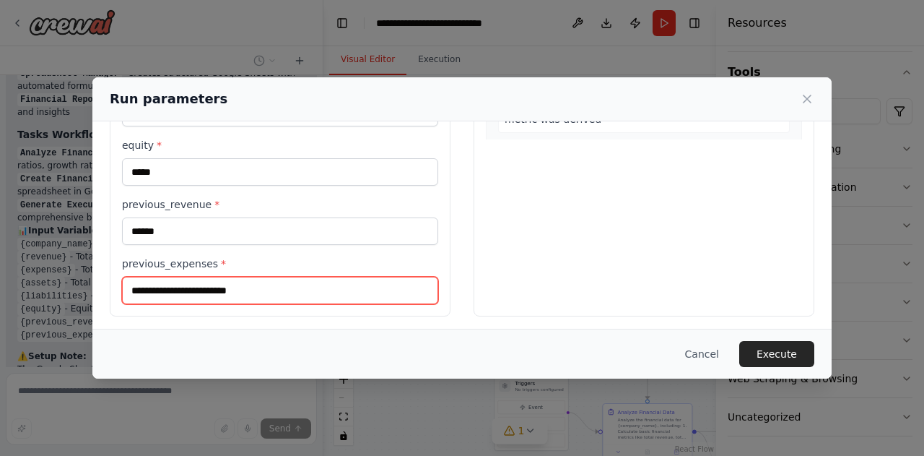
click at [153, 279] on input "previous_expenses *" at bounding box center [280, 289] width 316 height 27
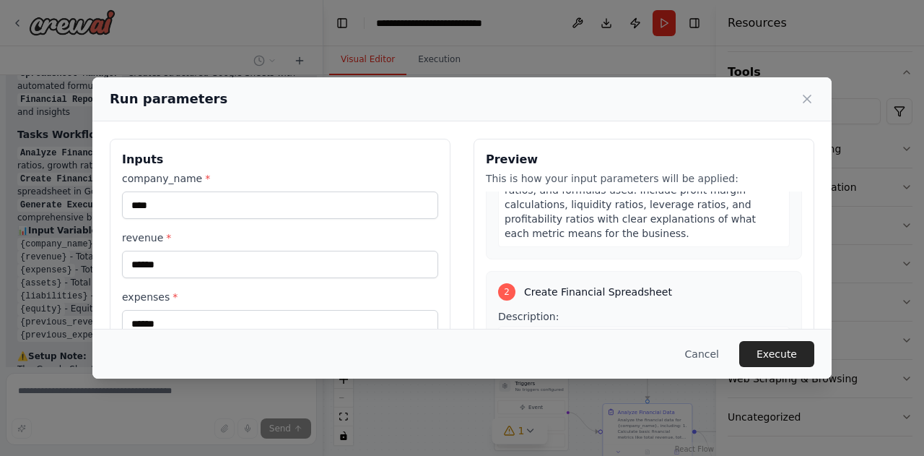
scroll to position [361, 0]
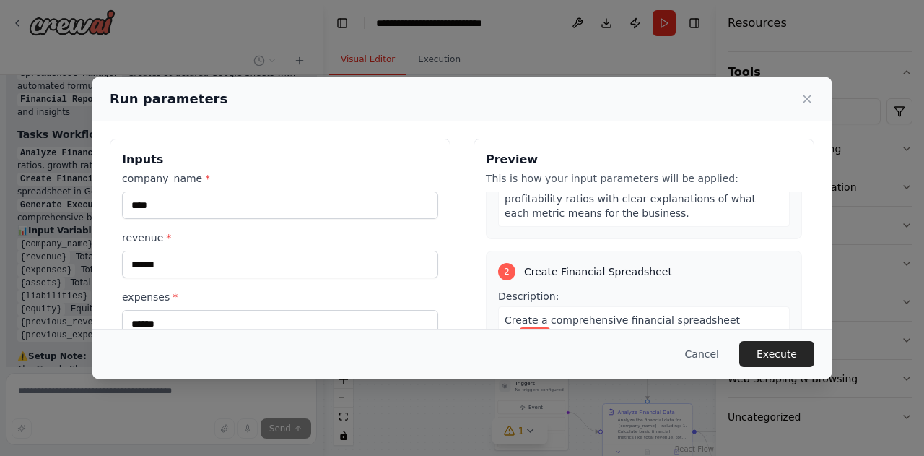
type input "******"
drag, startPoint x: 575, startPoint y: 282, endPoint x: 684, endPoint y: 275, distance: 109.9
click at [684, 306] on div "Create a comprehensive financial spreadsheet for brvs using Google Sheets that …" at bounding box center [644, 392] width 292 height 172
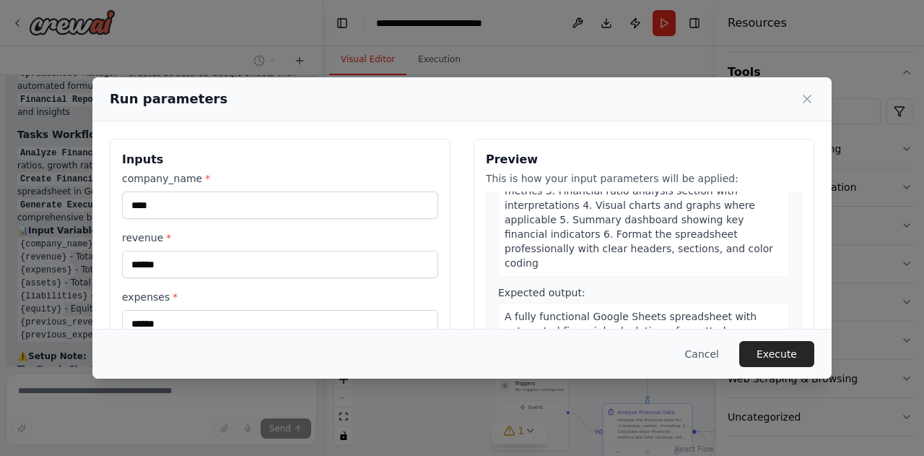
scroll to position [578, 0]
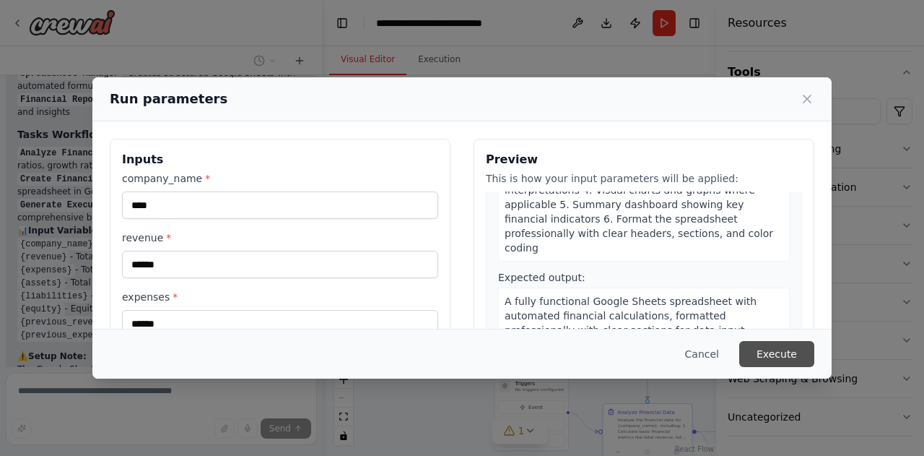
click at [796, 354] on button "Execute" at bounding box center [776, 354] width 75 height 26
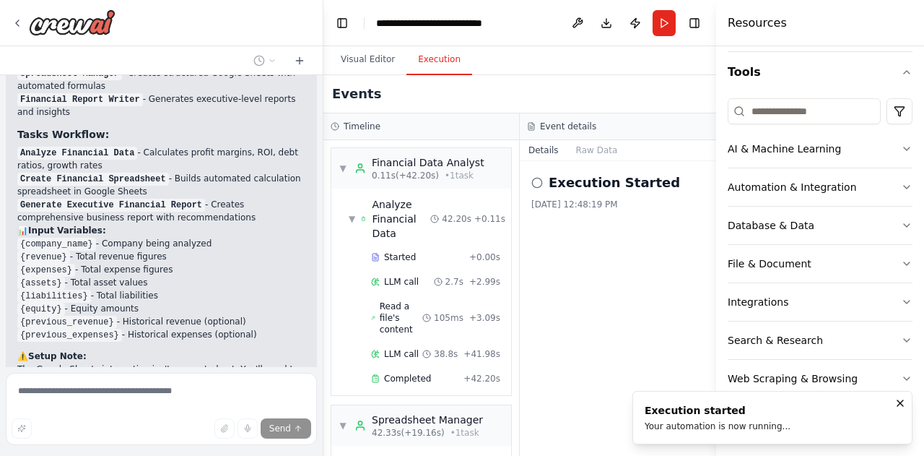
scroll to position [3841, 0]
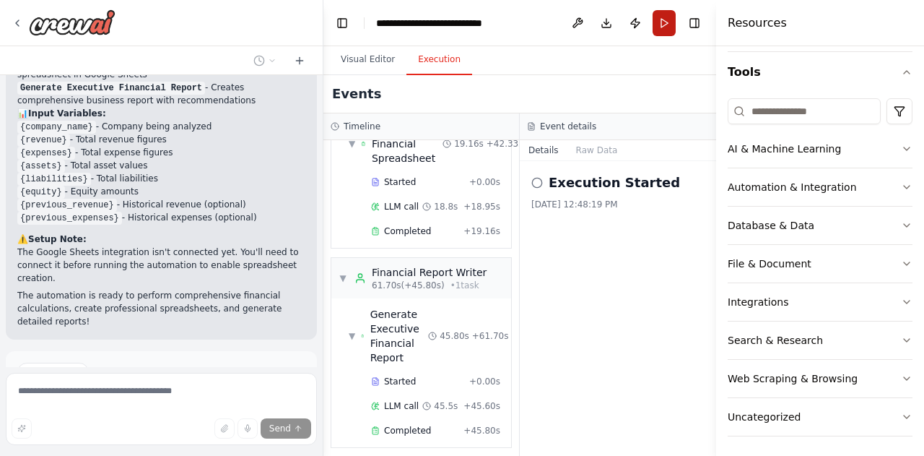
click at [660, 19] on button "Run" at bounding box center [664, 23] width 23 height 26
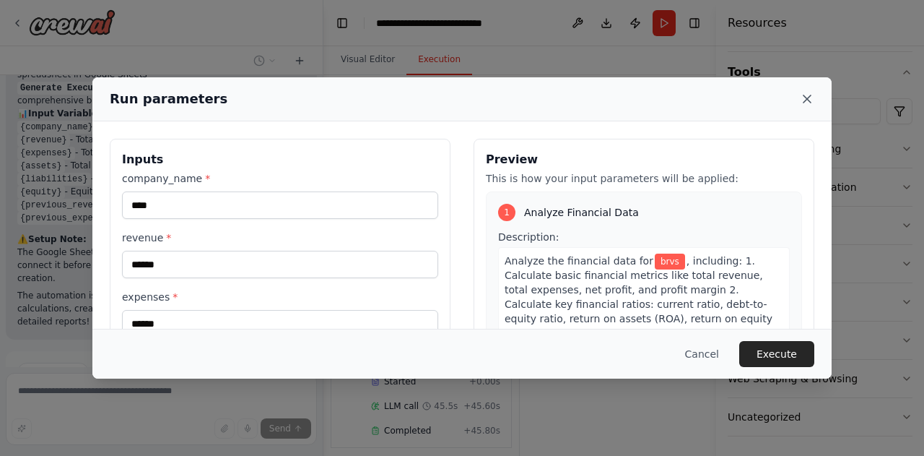
click at [811, 100] on icon at bounding box center [807, 99] width 14 height 14
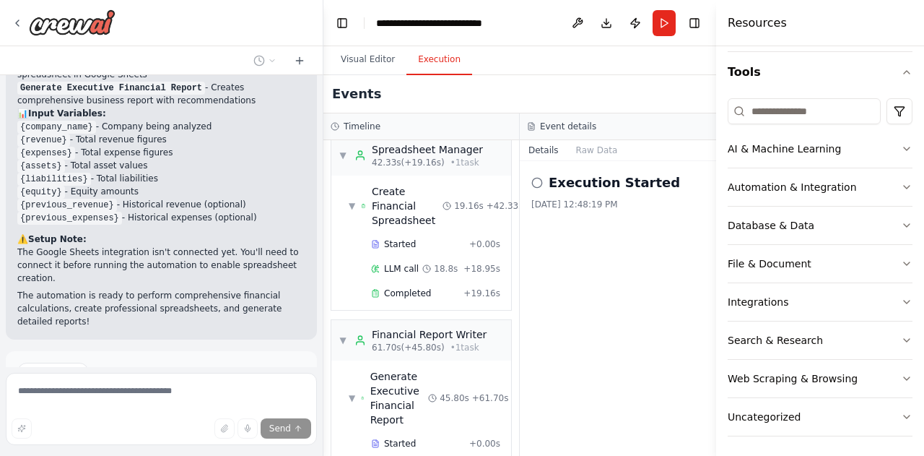
scroll to position [0, 0]
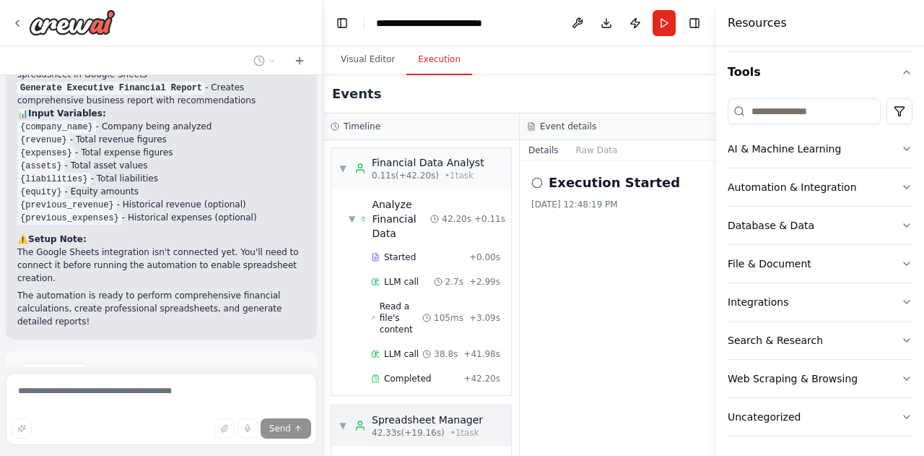
click at [397, 417] on div "Spreadsheet Manager" at bounding box center [427, 419] width 111 height 14
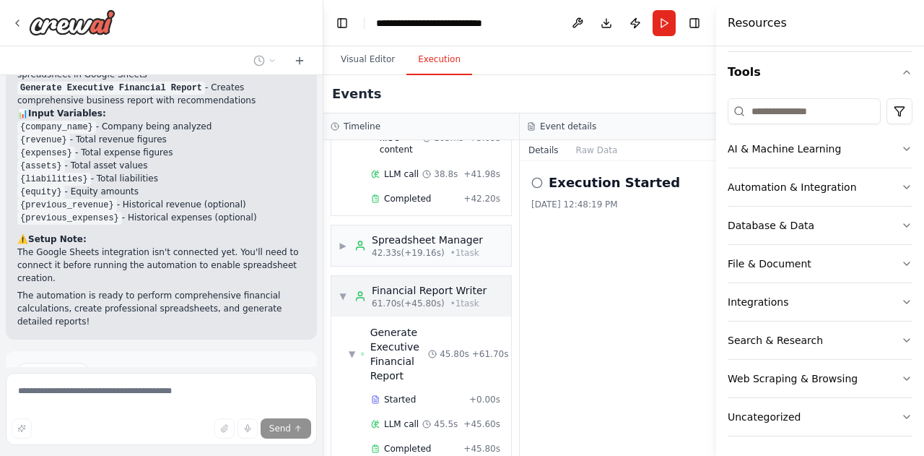
scroll to position [199, 0]
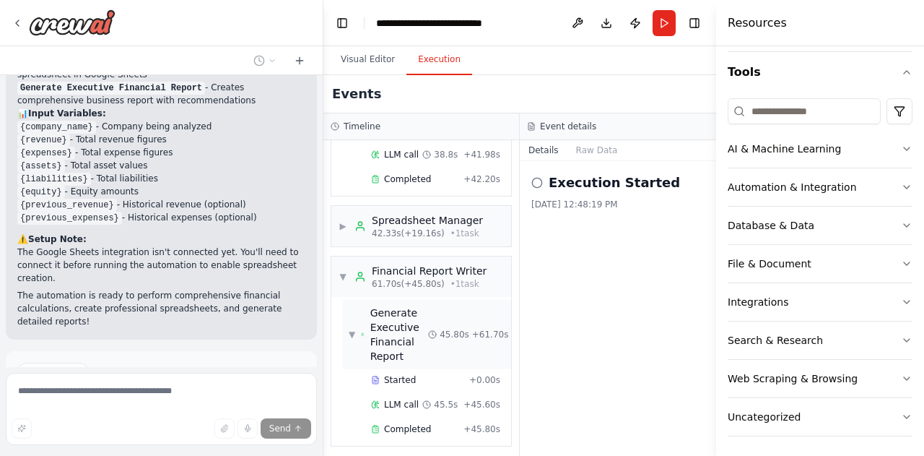
click at [391, 327] on span "Generate Executive Financial Report" at bounding box center [399, 334] width 58 height 58
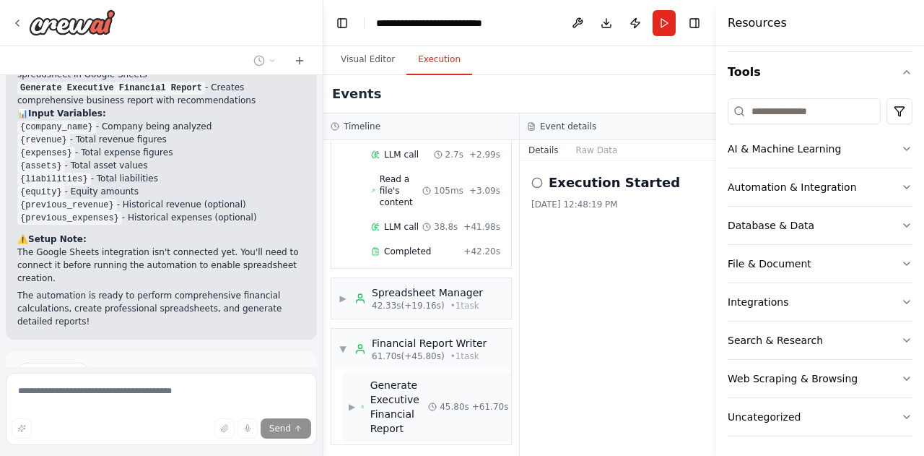
click at [381, 396] on span "Generate Executive Financial Report" at bounding box center [399, 407] width 58 height 58
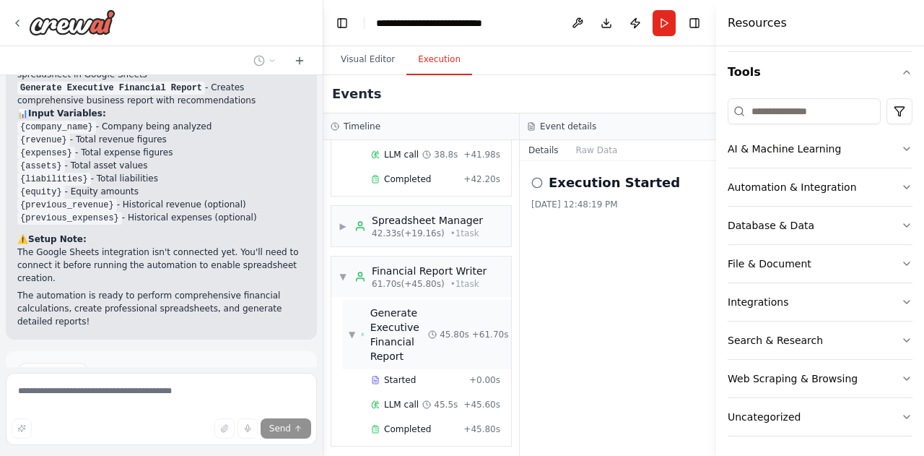
click at [351, 328] on span "▼" at bounding box center [352, 334] width 6 height 12
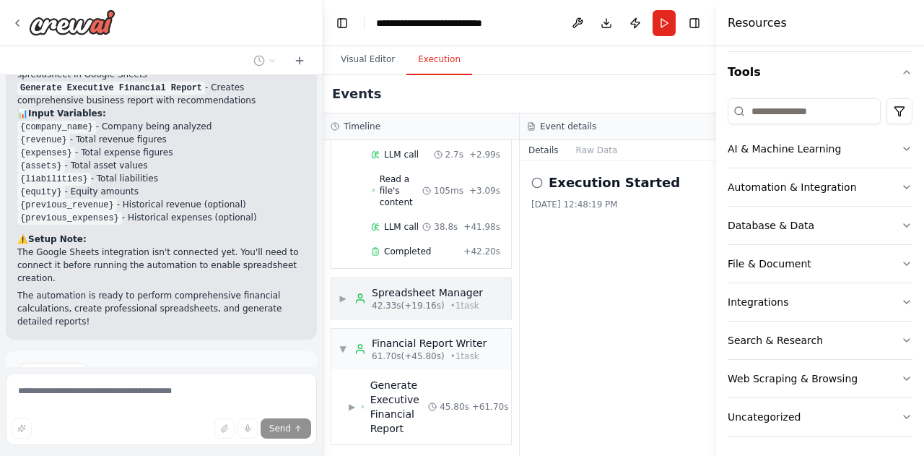
click at [432, 278] on div "▶ Spreadsheet Manager 42.33s (+19.16s) • 1 task" at bounding box center [421, 298] width 180 height 40
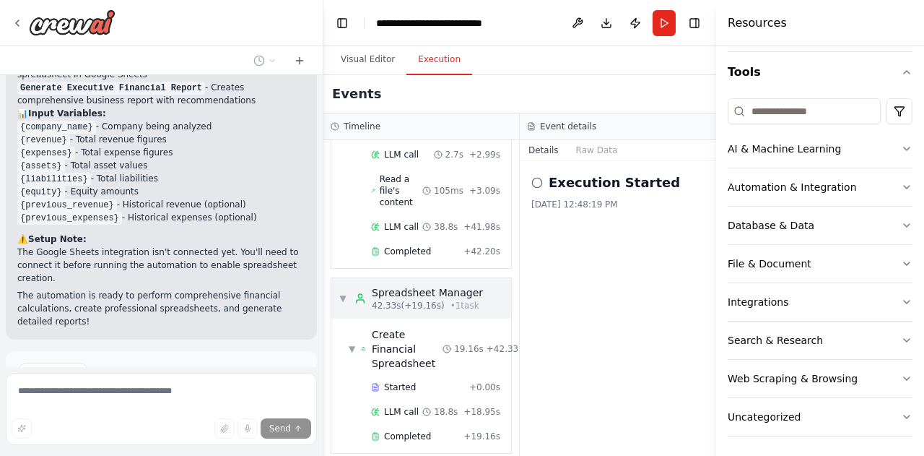
scroll to position [199, 0]
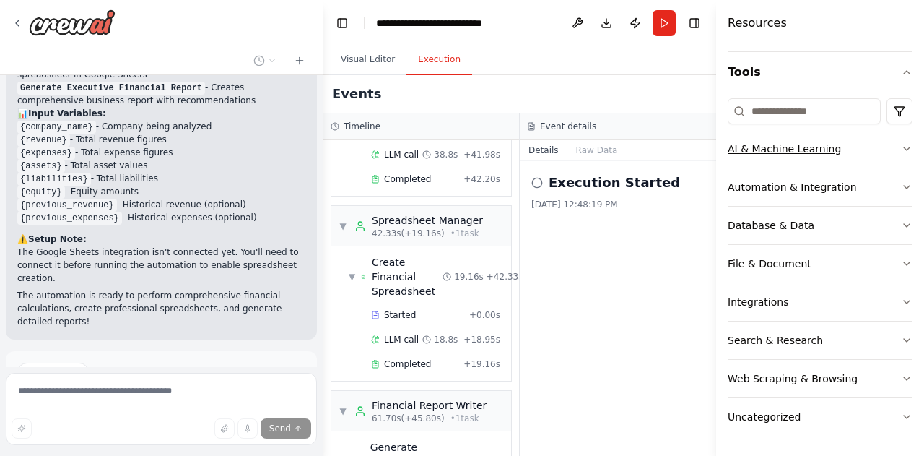
click at [801, 152] on div "AI & Machine Learning" at bounding box center [784, 148] width 113 height 14
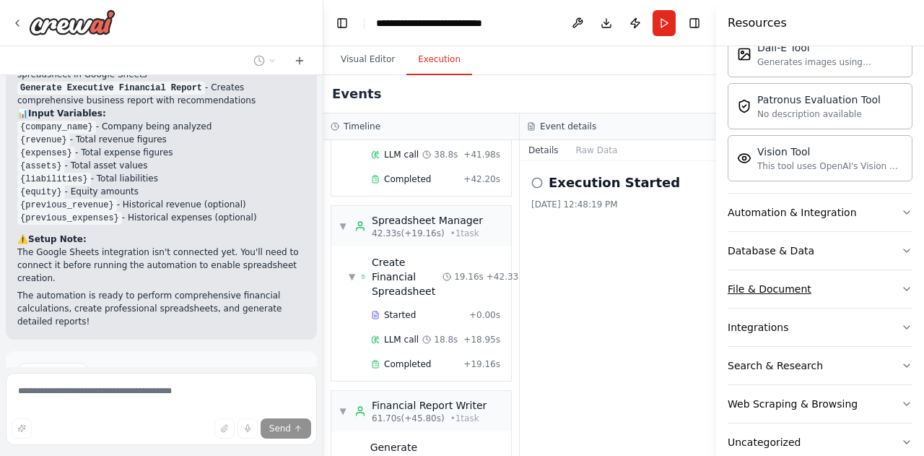
scroll to position [347, 0]
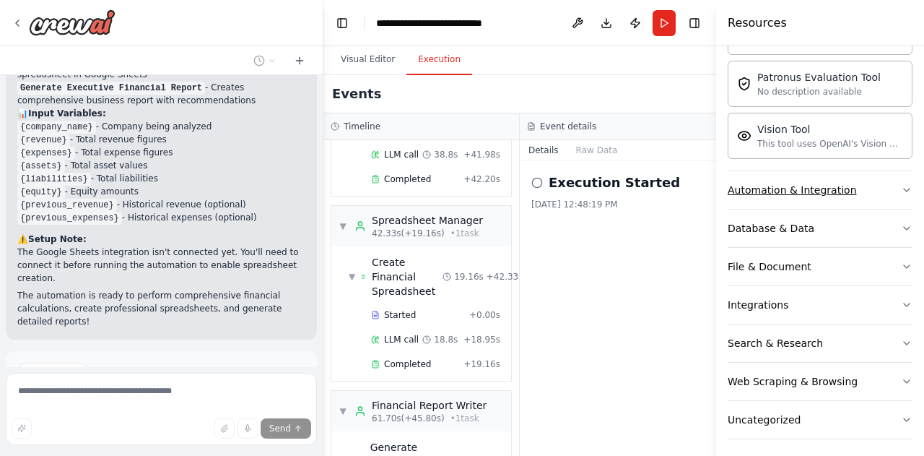
click at [807, 178] on button "Automation & Integration" at bounding box center [820, 190] width 185 height 38
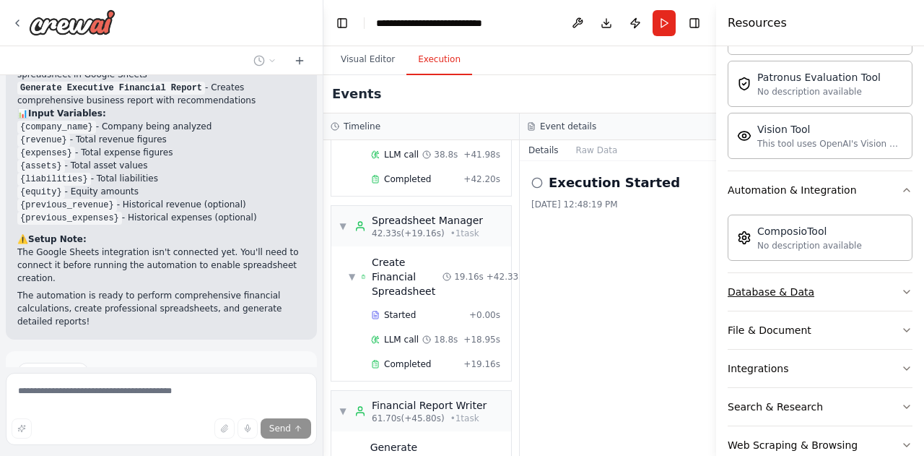
click at [785, 294] on div "Database & Data" at bounding box center [771, 291] width 87 height 14
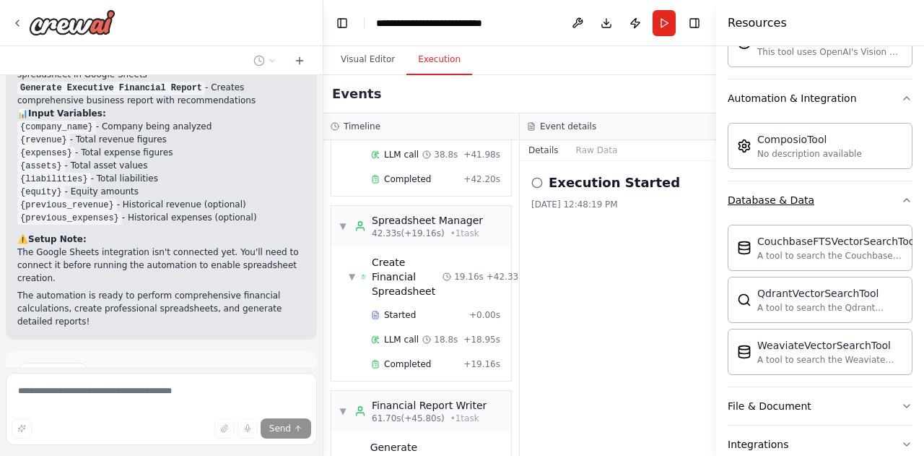
scroll to position [492, 0]
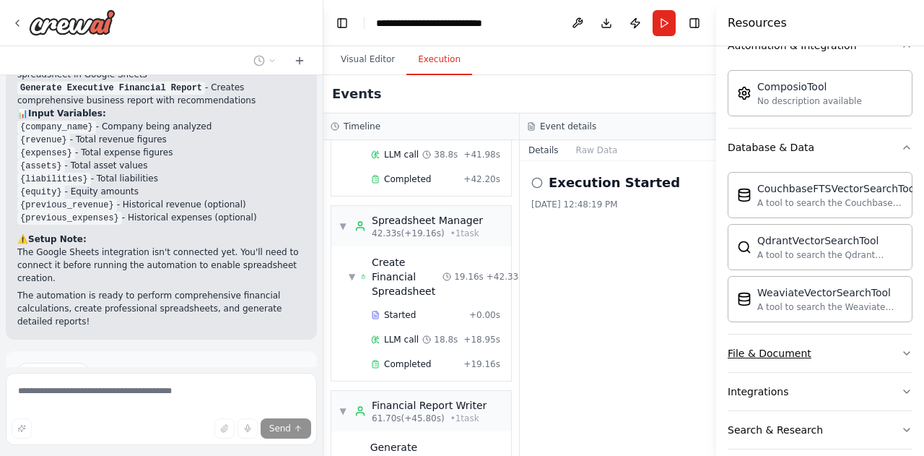
click at [848, 336] on button "File & Document" at bounding box center [820, 353] width 185 height 38
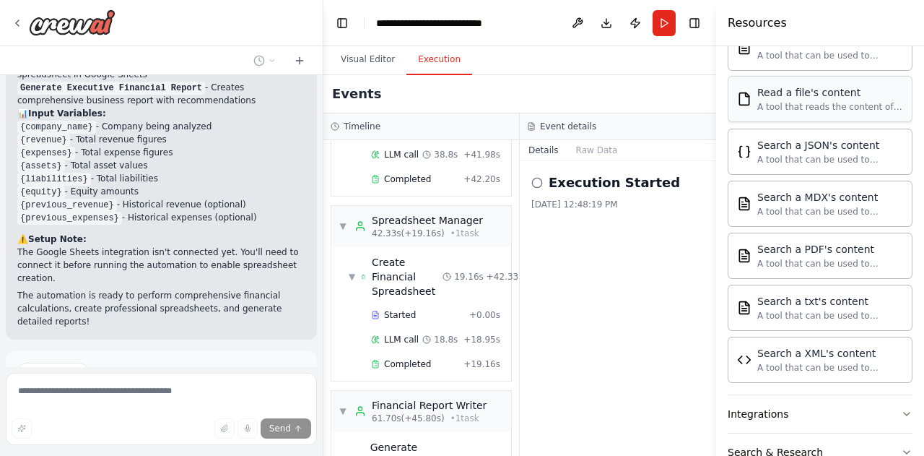
scroll to position [997, 0]
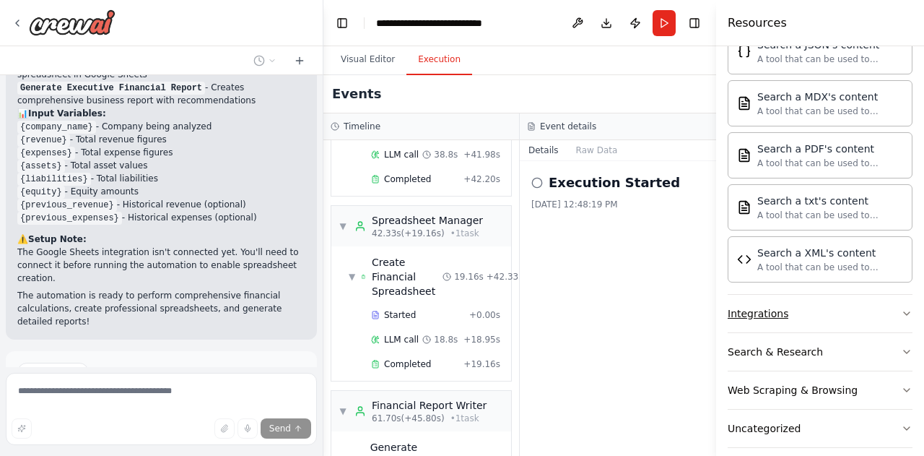
click at [844, 304] on button "Integrations" at bounding box center [820, 314] width 185 height 38
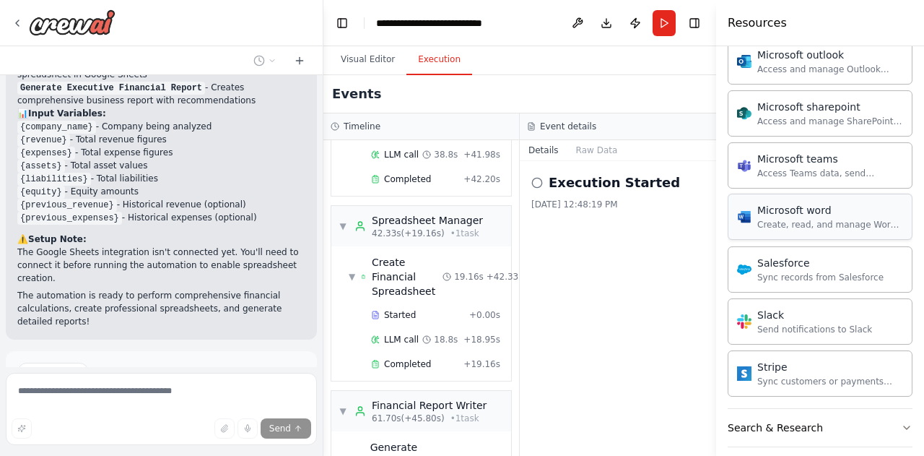
scroll to position [1837, 0]
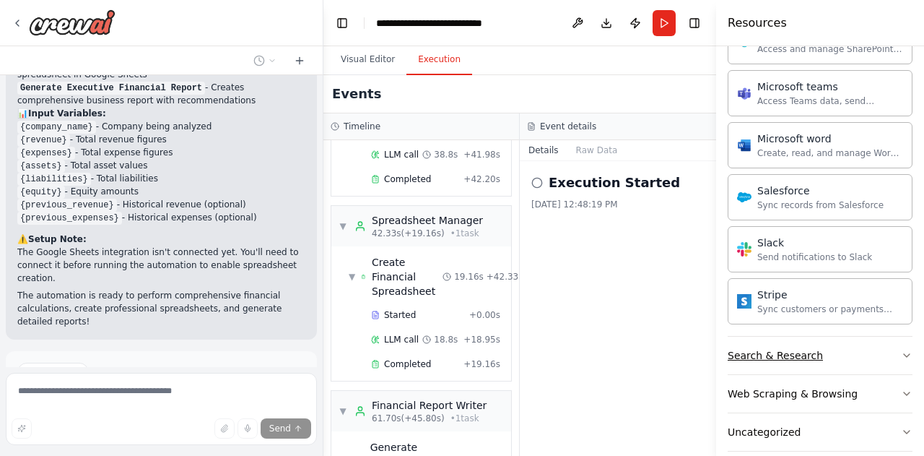
click at [841, 336] on button "Search & Research" at bounding box center [820, 355] width 185 height 38
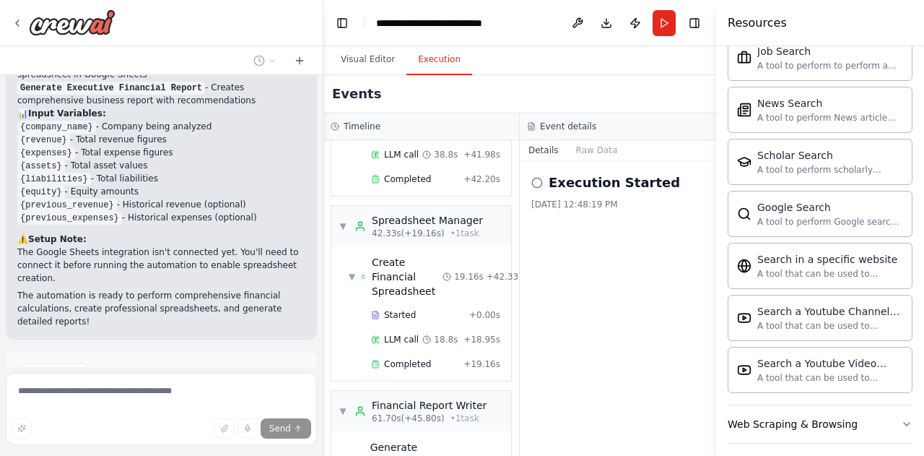
scroll to position [2569, 0]
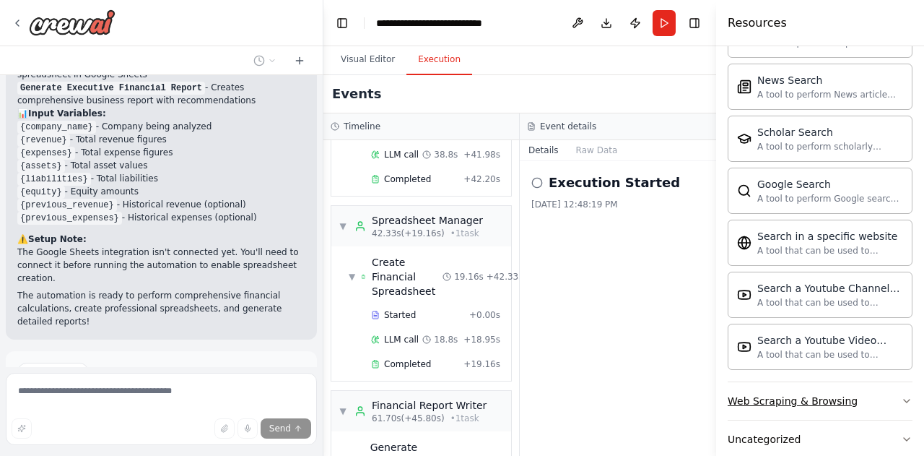
click at [813, 393] on div "Web Scraping & Browsing" at bounding box center [793, 400] width 130 height 14
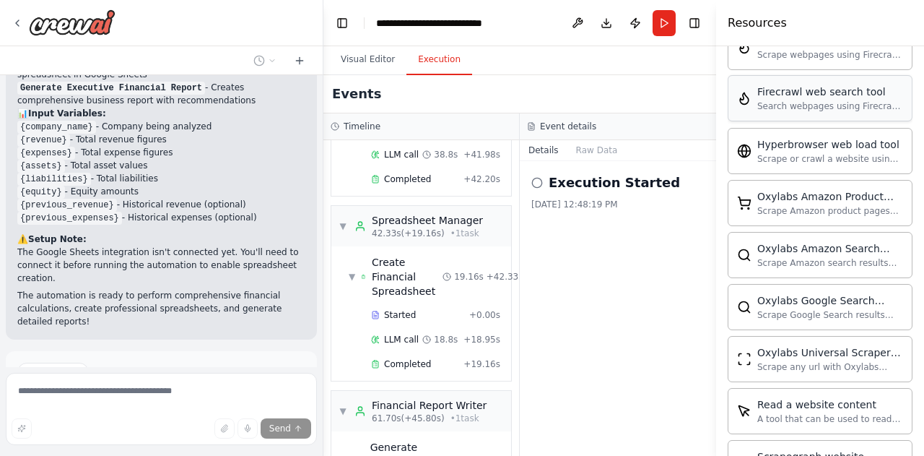
scroll to position [3353, 0]
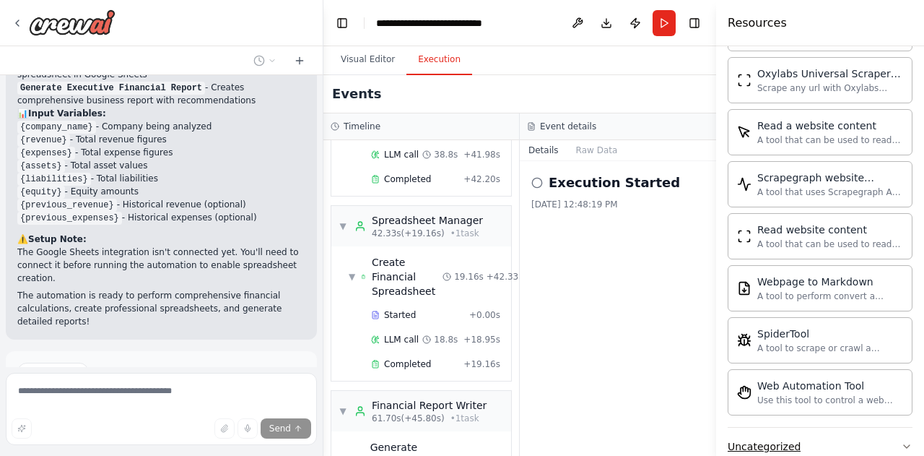
click at [811, 427] on button "Uncategorized" at bounding box center [820, 446] width 185 height 38
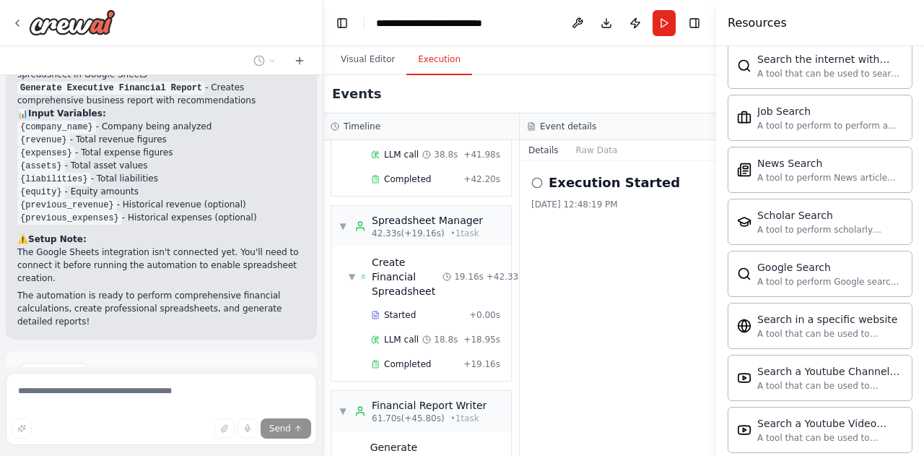
scroll to position [2456, 0]
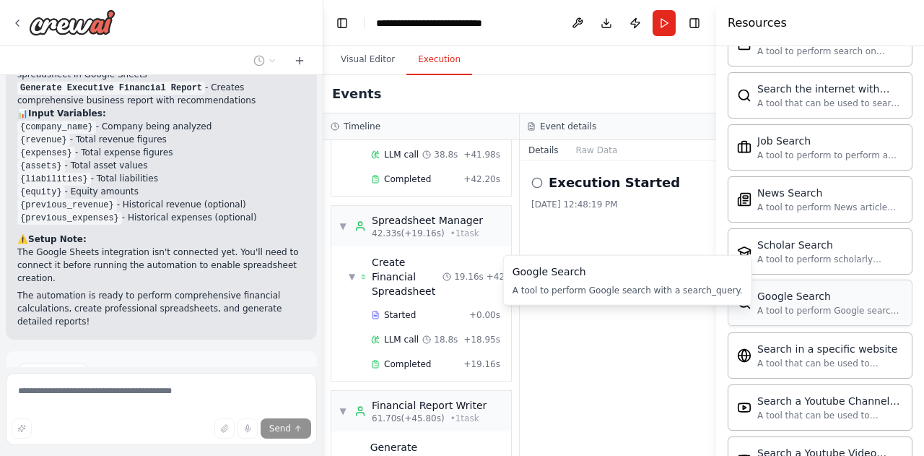
click at [801, 305] on div "A tool to perform Google search with a search_query." at bounding box center [830, 311] width 146 height 12
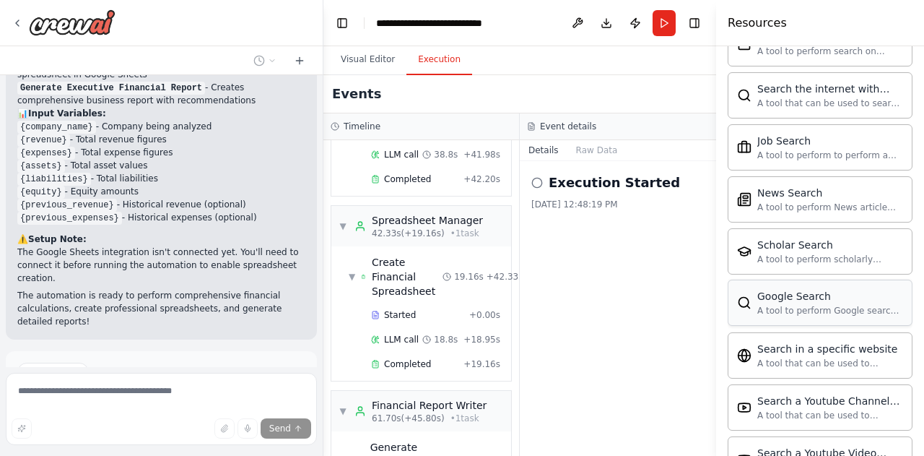
click at [801, 305] on div "A tool to perform Google search with a search_query." at bounding box center [830, 311] width 146 height 12
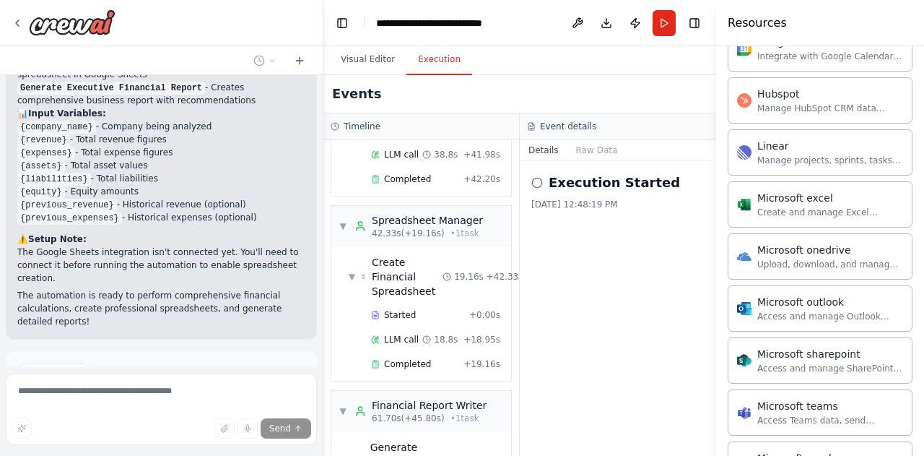
scroll to position [1445, 0]
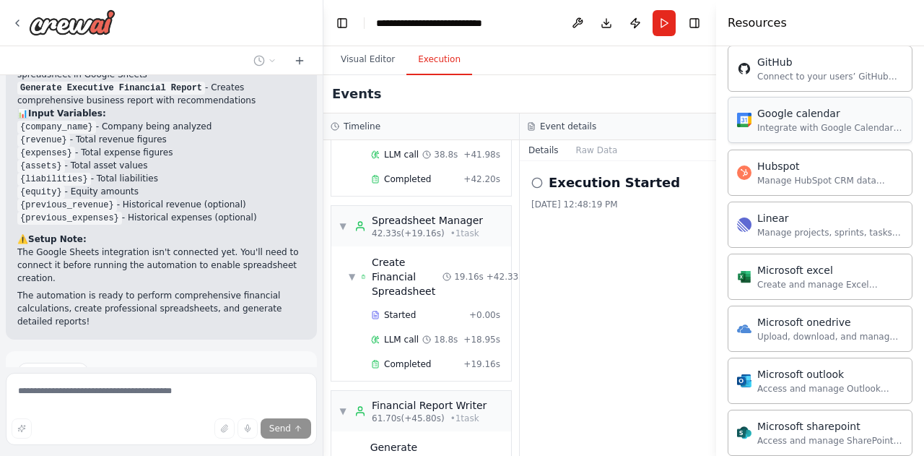
click at [826, 122] on div "Integrate with Google Calendar to manage events, check availability, and access…" at bounding box center [830, 128] width 146 height 12
click at [765, 122] on div "Integrate with Google Calendar to manage events, check availability, and access…" at bounding box center [830, 128] width 146 height 12
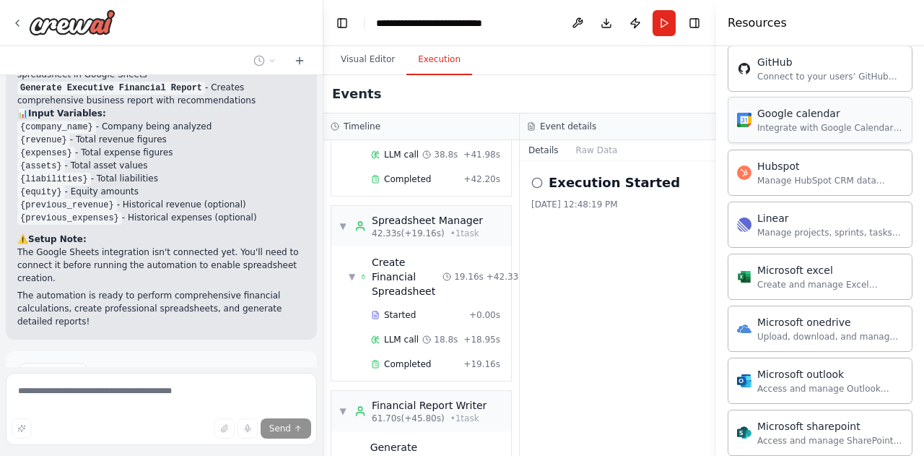
click at [805, 109] on div "Google calendar Integrate with Google Calendar to manage events, check availabi…" at bounding box center [830, 119] width 146 height 27
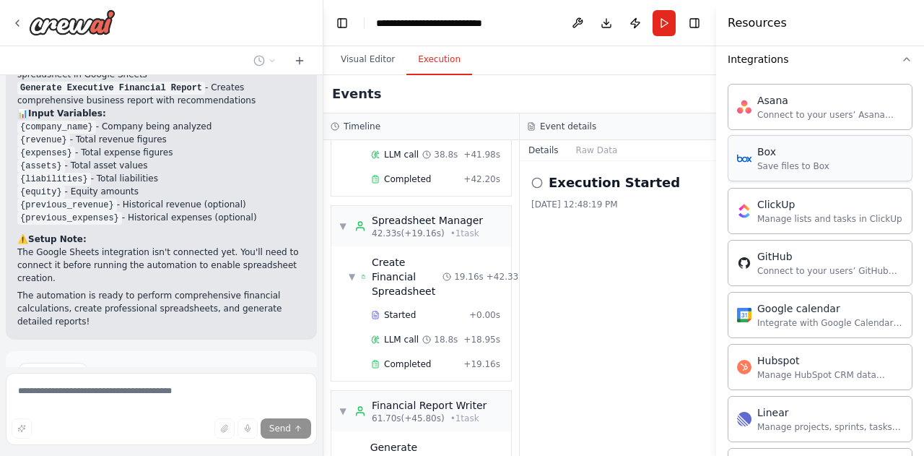
scroll to position [1229, 0]
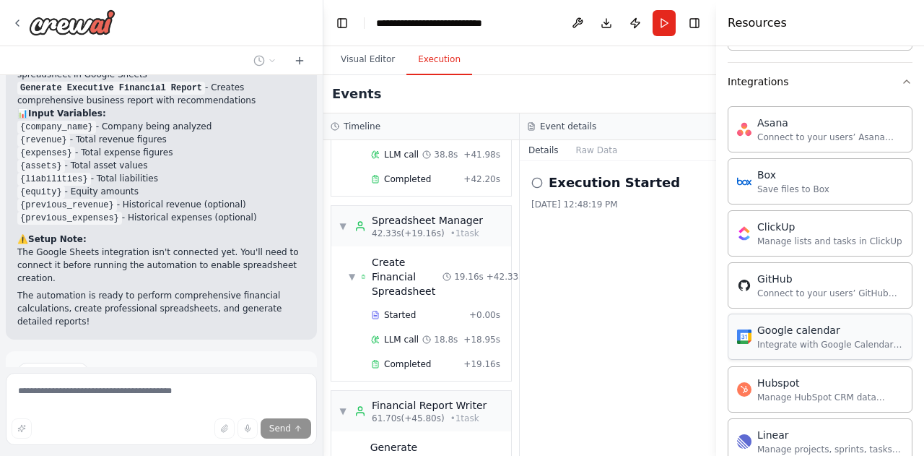
click at [778, 323] on div "Google calendar" at bounding box center [830, 330] width 146 height 14
click at [584, 19] on button at bounding box center [577, 23] width 23 height 26
